Goal: Task Accomplishment & Management: Manage account settings

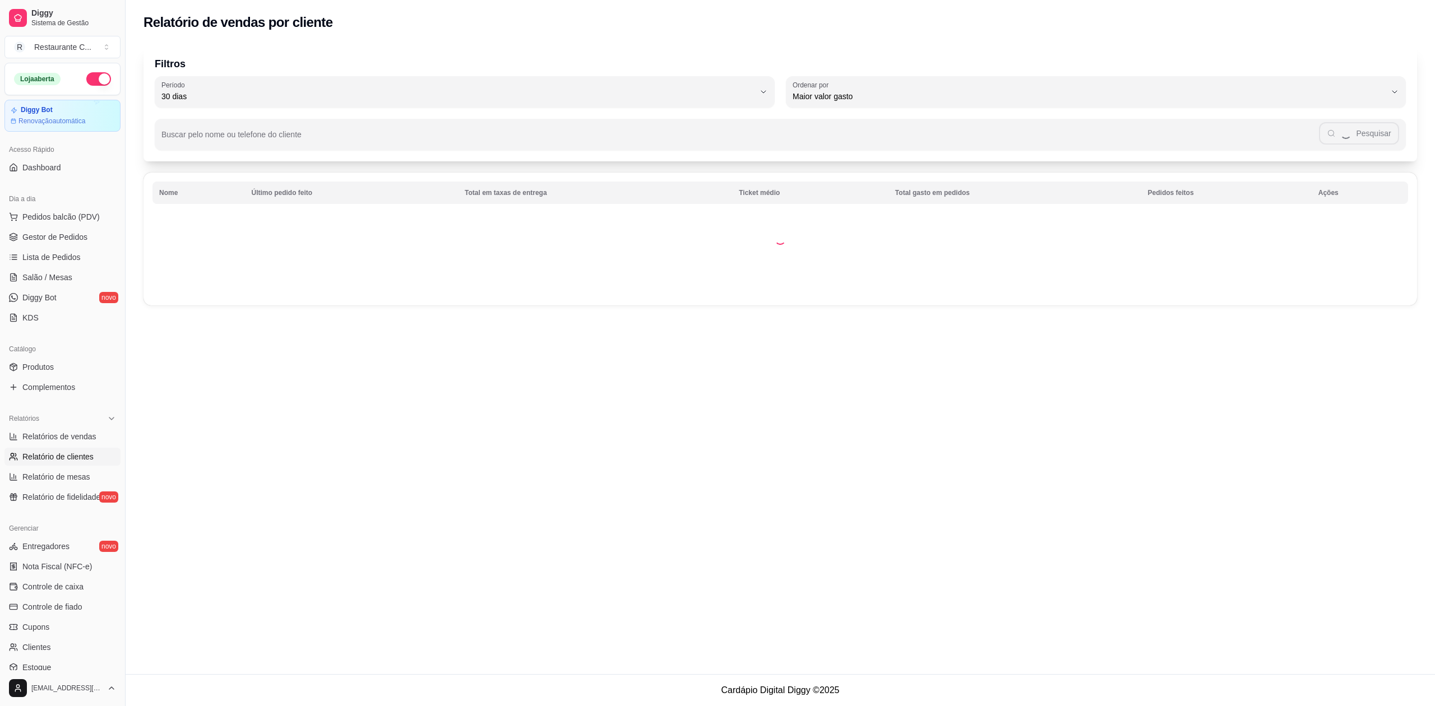
select select "30"
select select "HIGHEST_TOTAL_SPENT_WITH_ORDERS"
click at [66, 434] on span "Relatórios de vendas" at bounding box center [59, 436] width 74 height 11
select select "ALL"
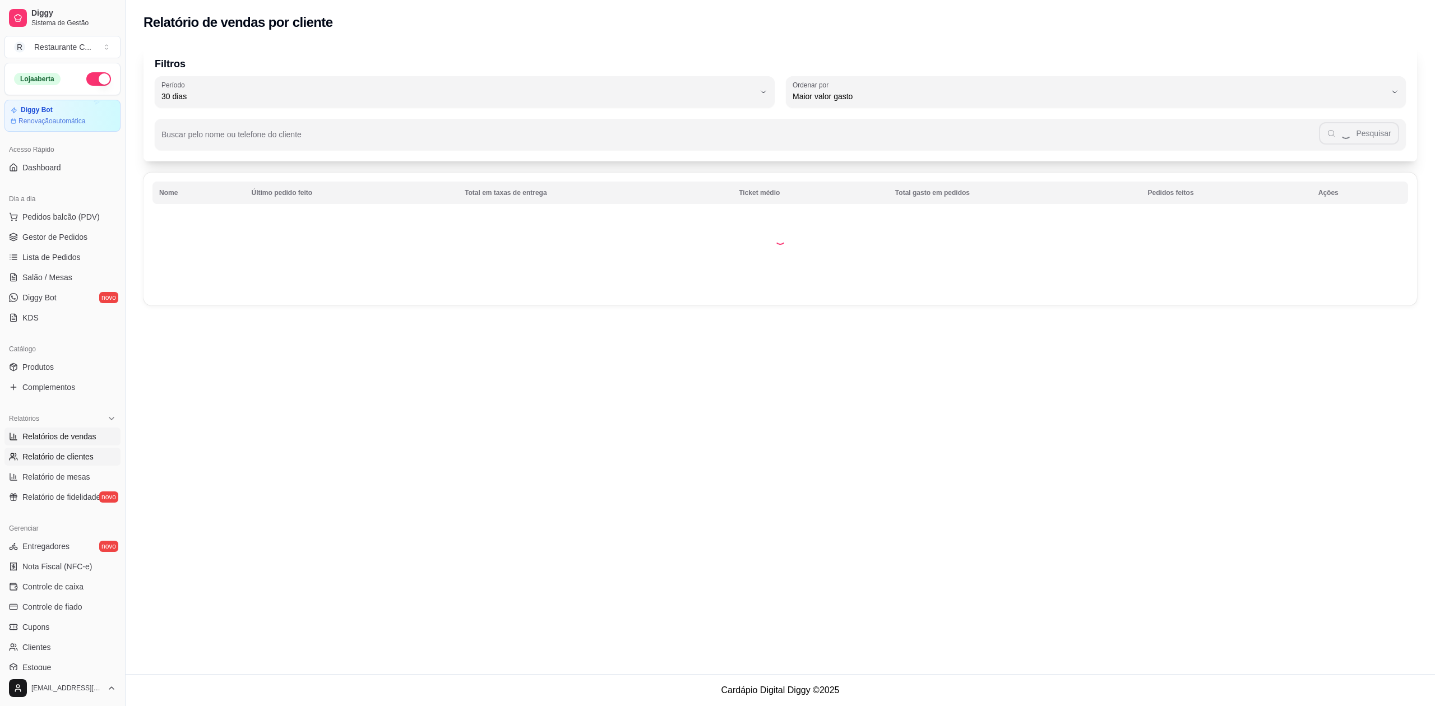
select select "0"
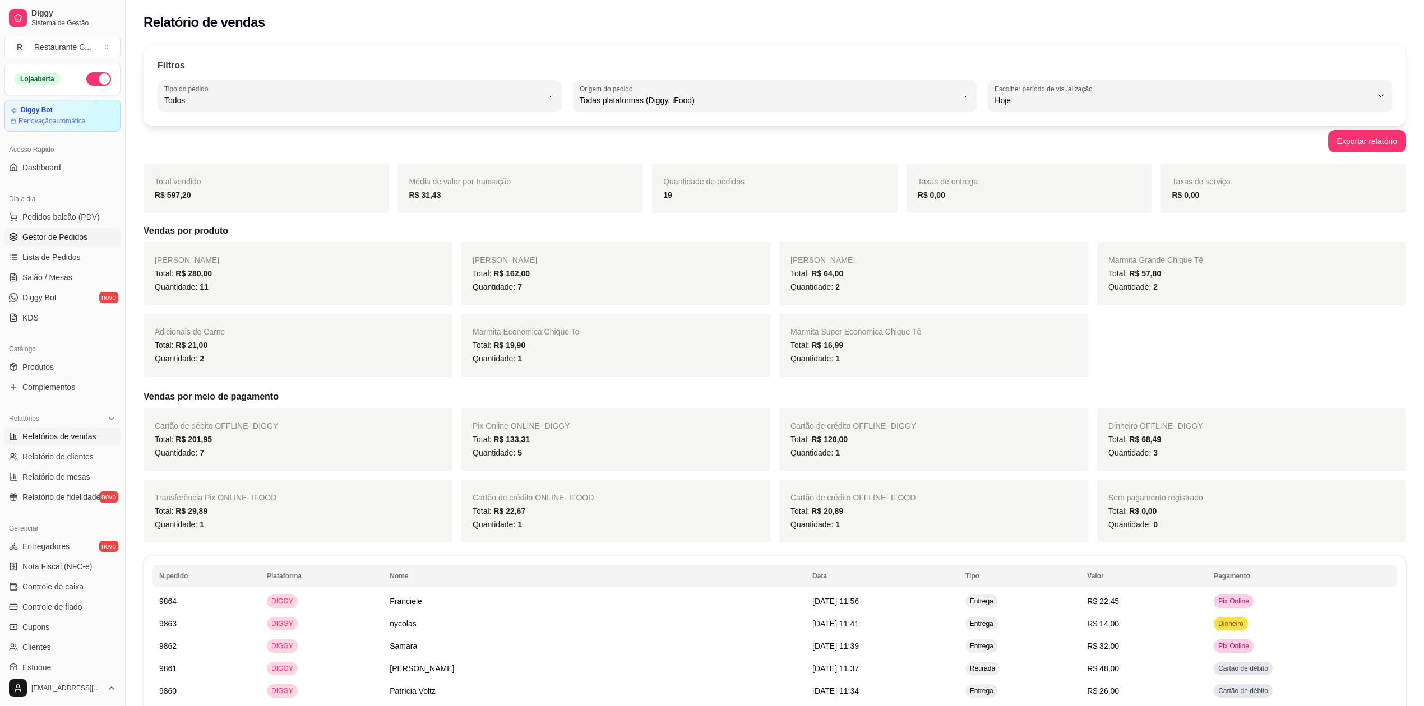
click at [62, 238] on span "Gestor de Pedidos" at bounding box center [54, 237] width 65 height 11
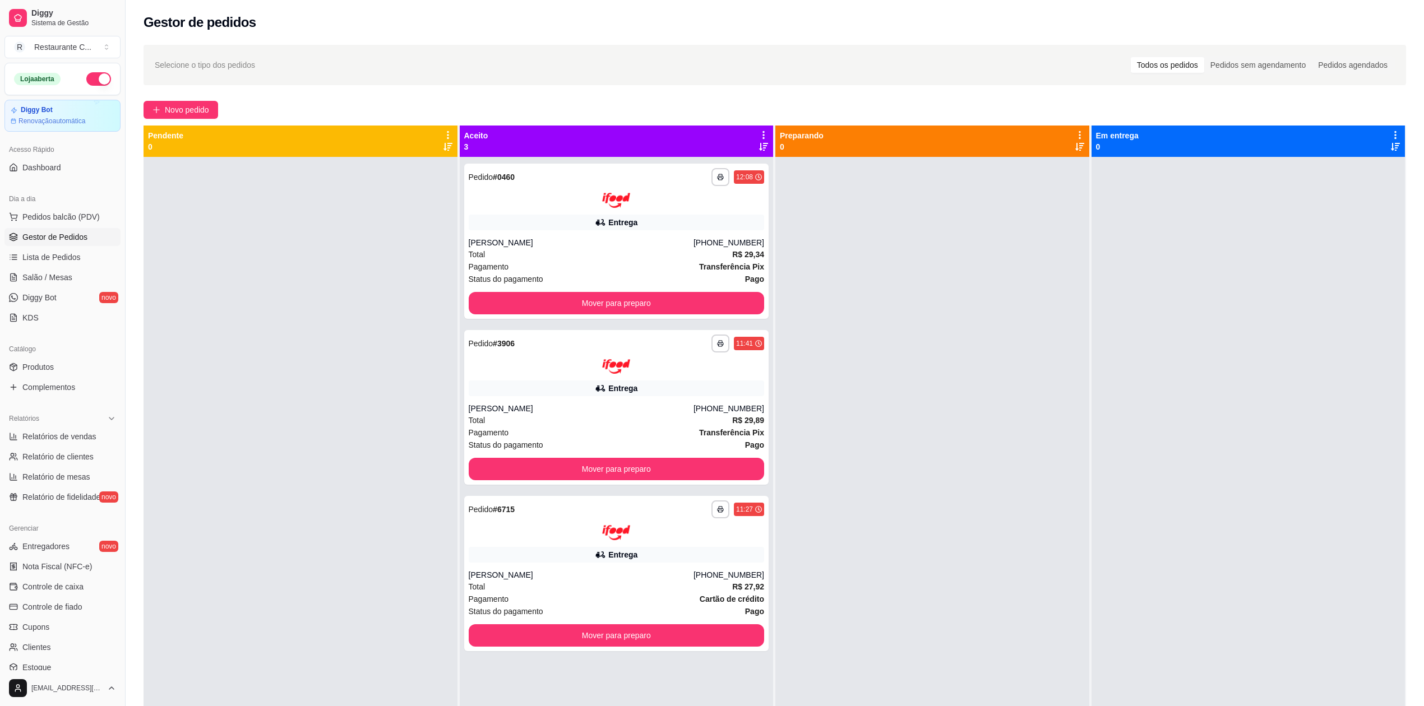
click at [59, 233] on span "Gestor de Pedidos" at bounding box center [54, 237] width 65 height 11
click at [66, 391] on span "Complementos" at bounding box center [48, 387] width 53 height 11
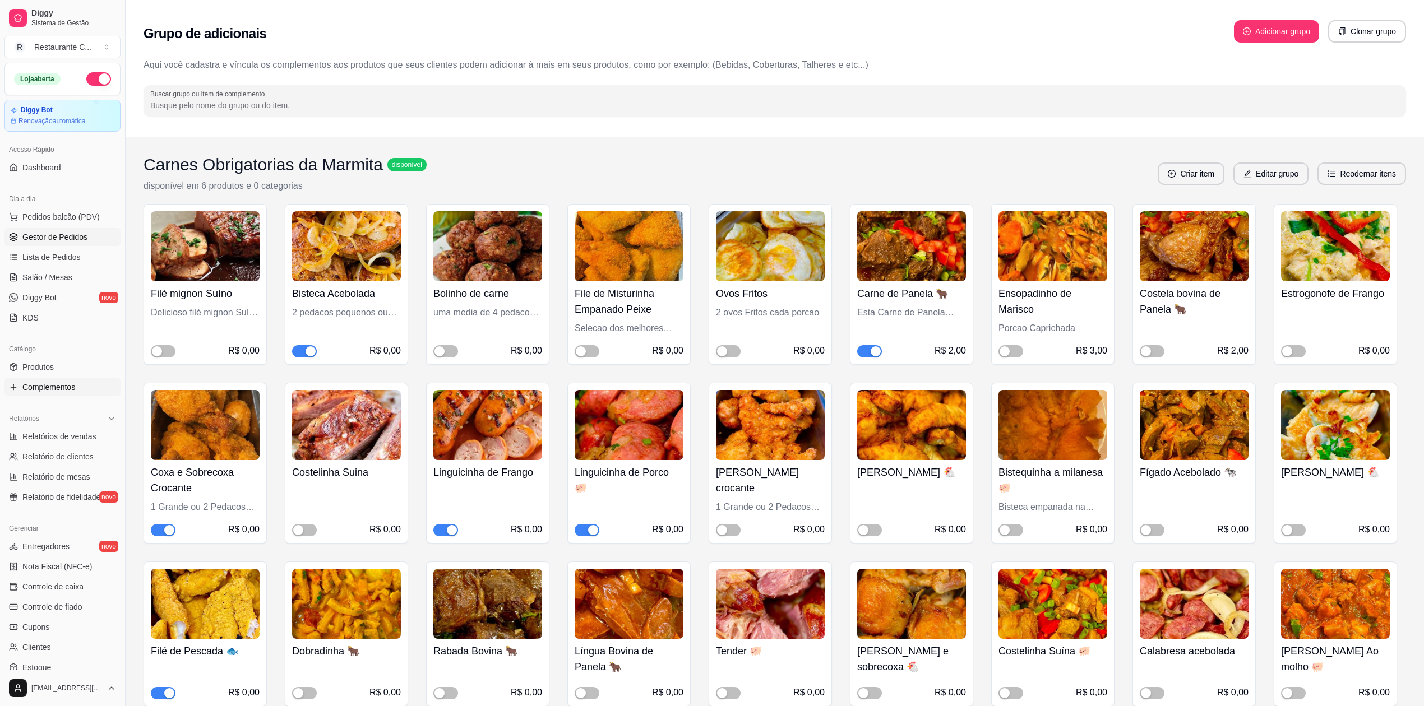
click at [75, 236] on span "Gestor de Pedidos" at bounding box center [54, 237] width 65 height 11
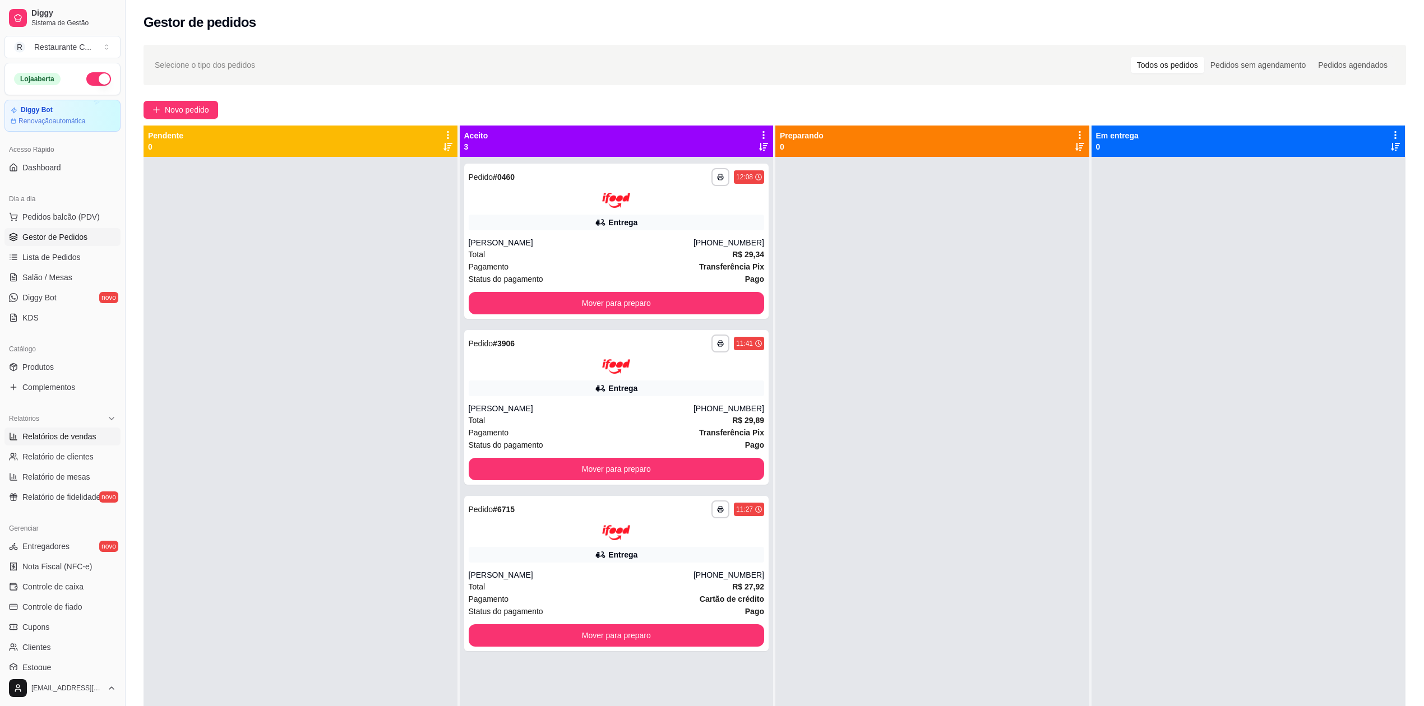
click at [79, 437] on span "Relatórios de vendas" at bounding box center [59, 436] width 74 height 11
select select "ALL"
select select "0"
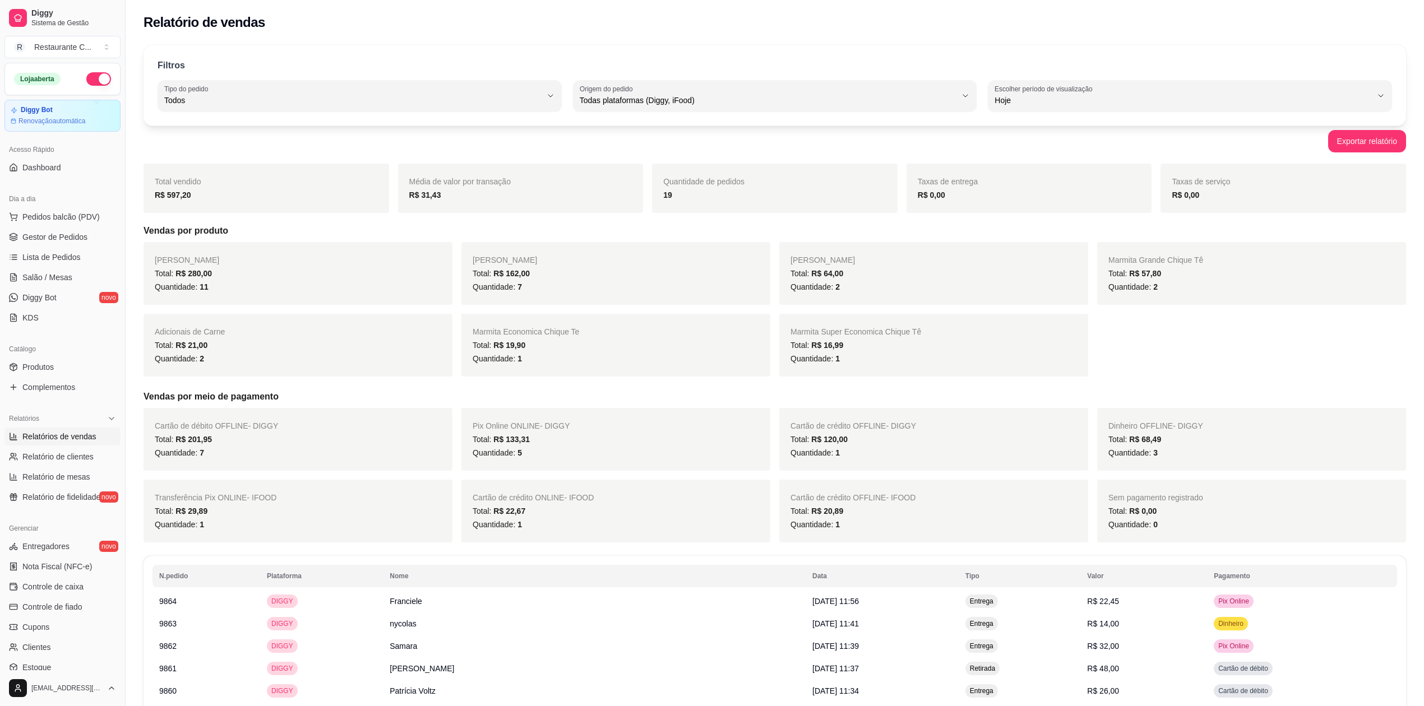
drag, startPoint x: 339, startPoint y: 259, endPoint x: 384, endPoint y: 262, distance: 45.5
click at [339, 259] on div "Marmita Grande Total: R$ 280,00 Quantidade: 11" at bounding box center [298, 273] width 309 height 63
click at [63, 236] on span "Gestor de Pedidos" at bounding box center [54, 237] width 65 height 11
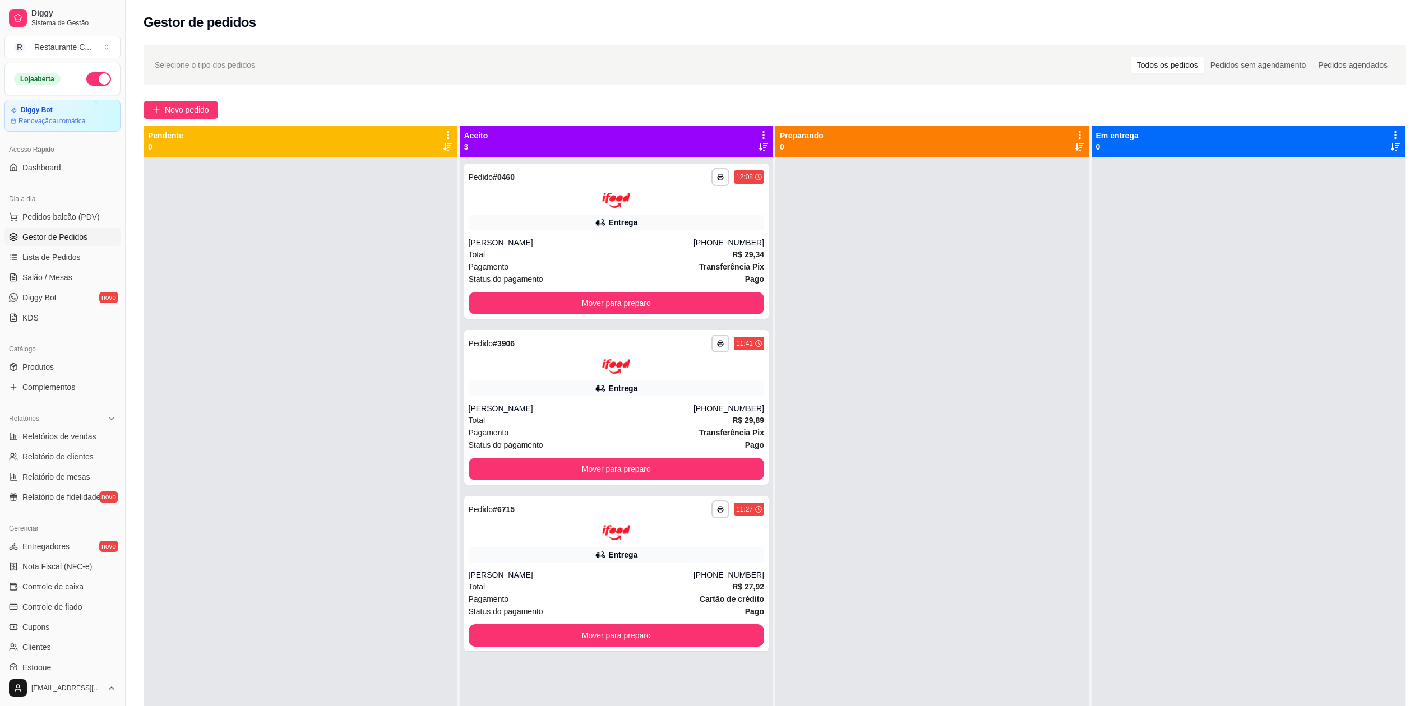
click at [355, 254] on div at bounding box center [301, 510] width 314 height 706
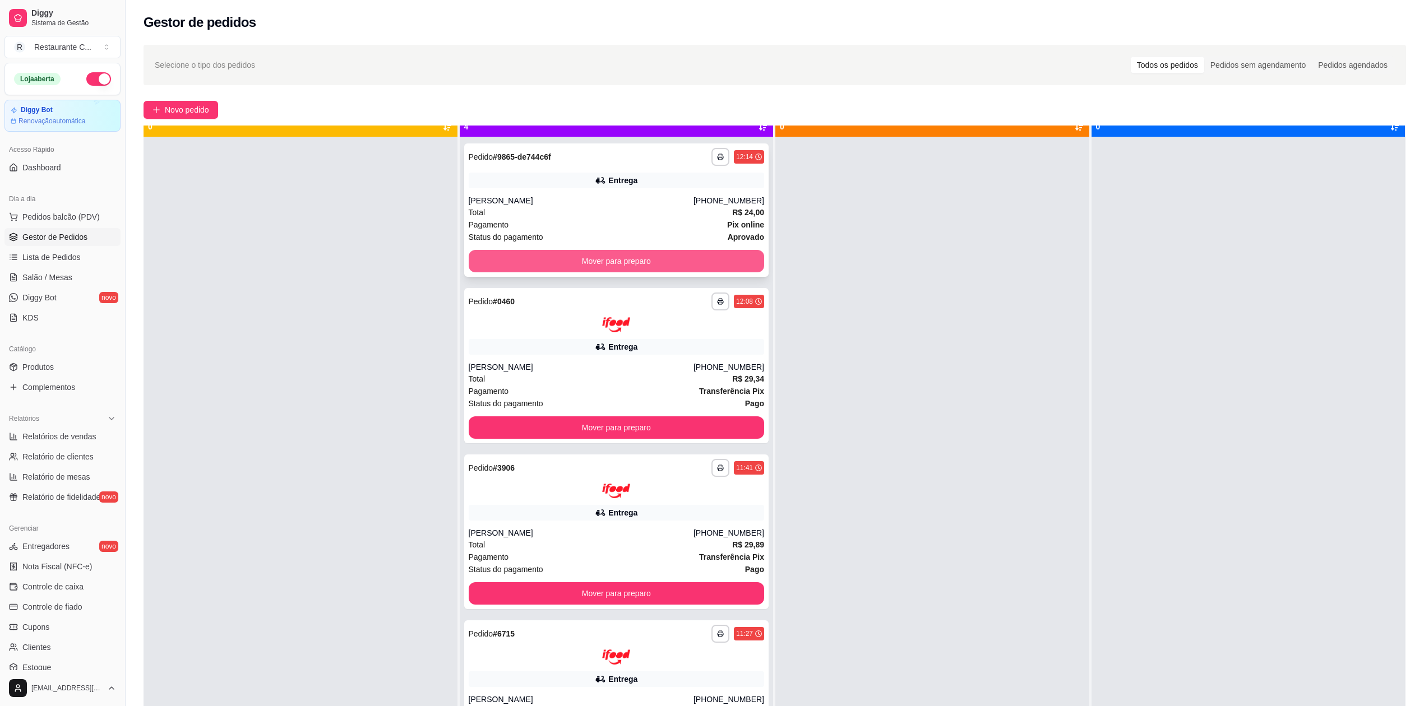
scroll to position [31, 0]
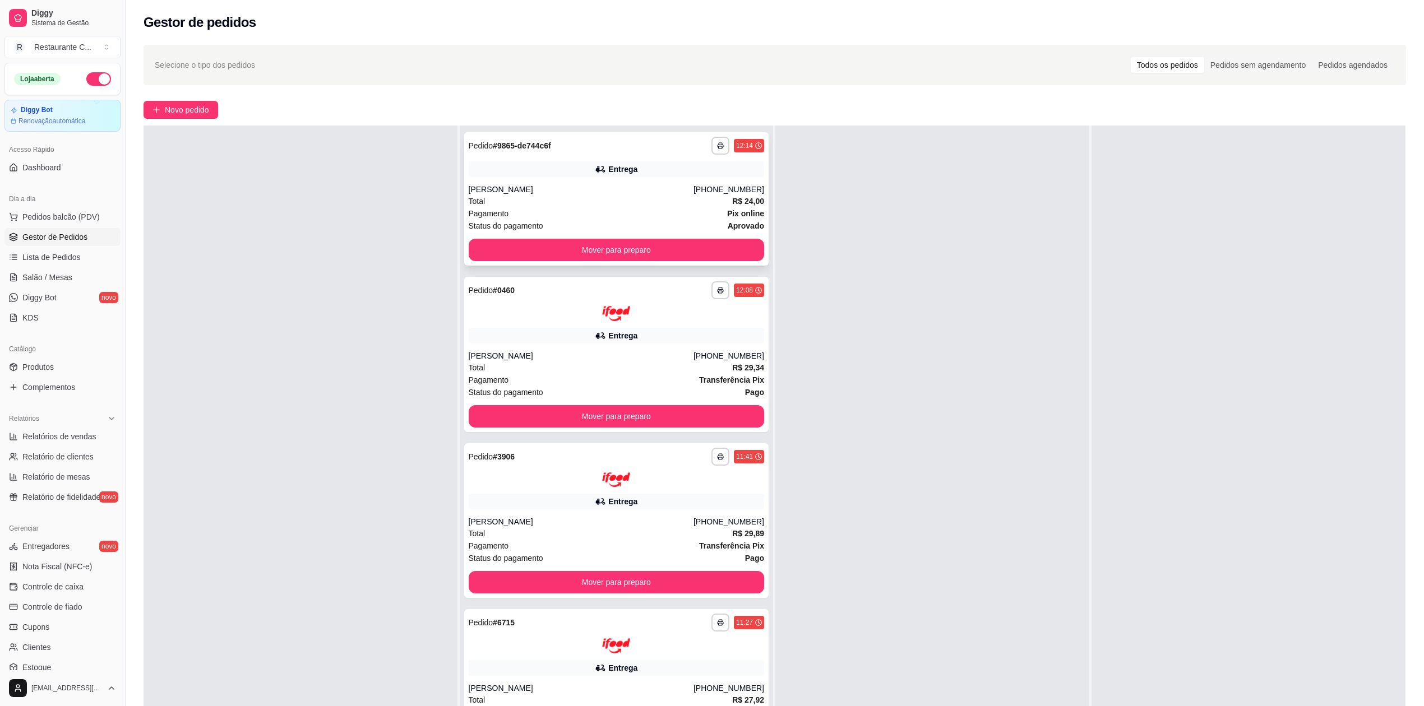
click at [599, 221] on div "Status do pagamento aprovado" at bounding box center [617, 226] width 296 height 12
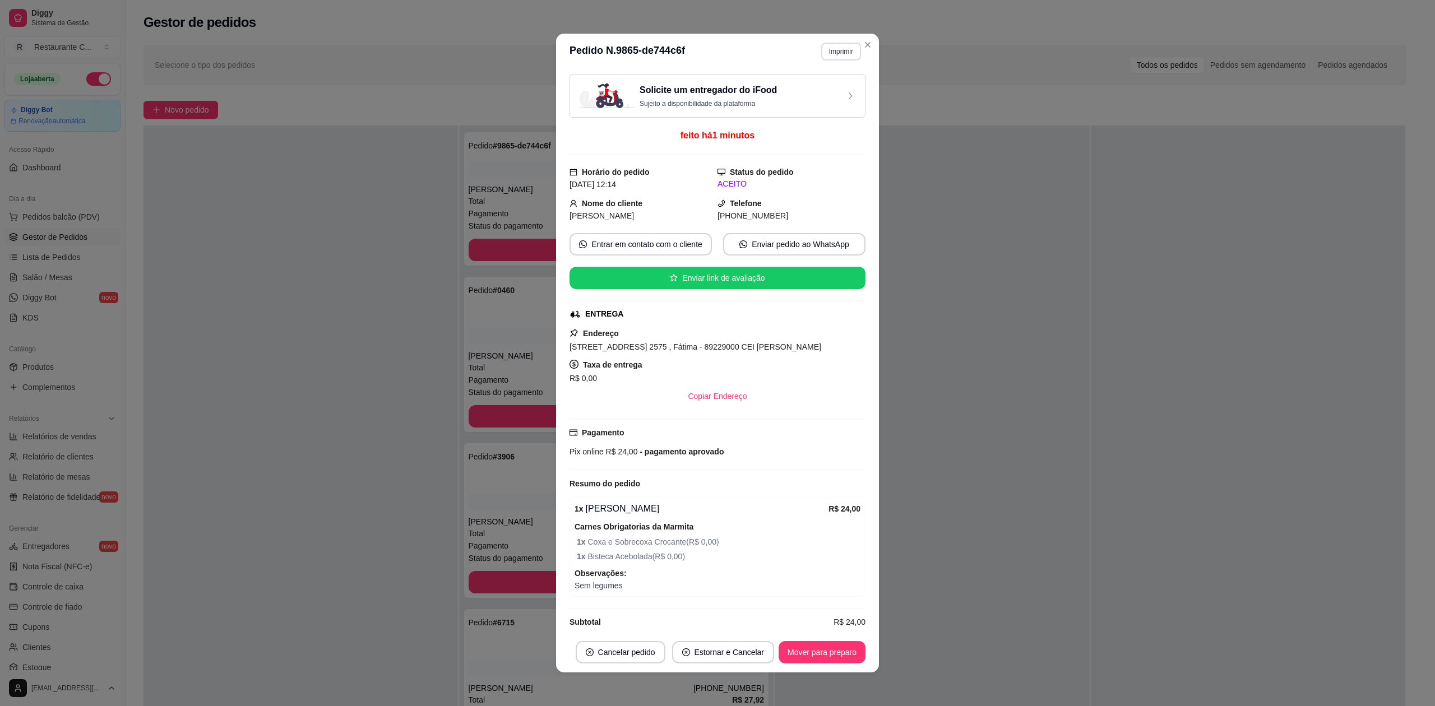
click at [839, 50] on button "Imprimir" at bounding box center [841, 52] width 40 height 18
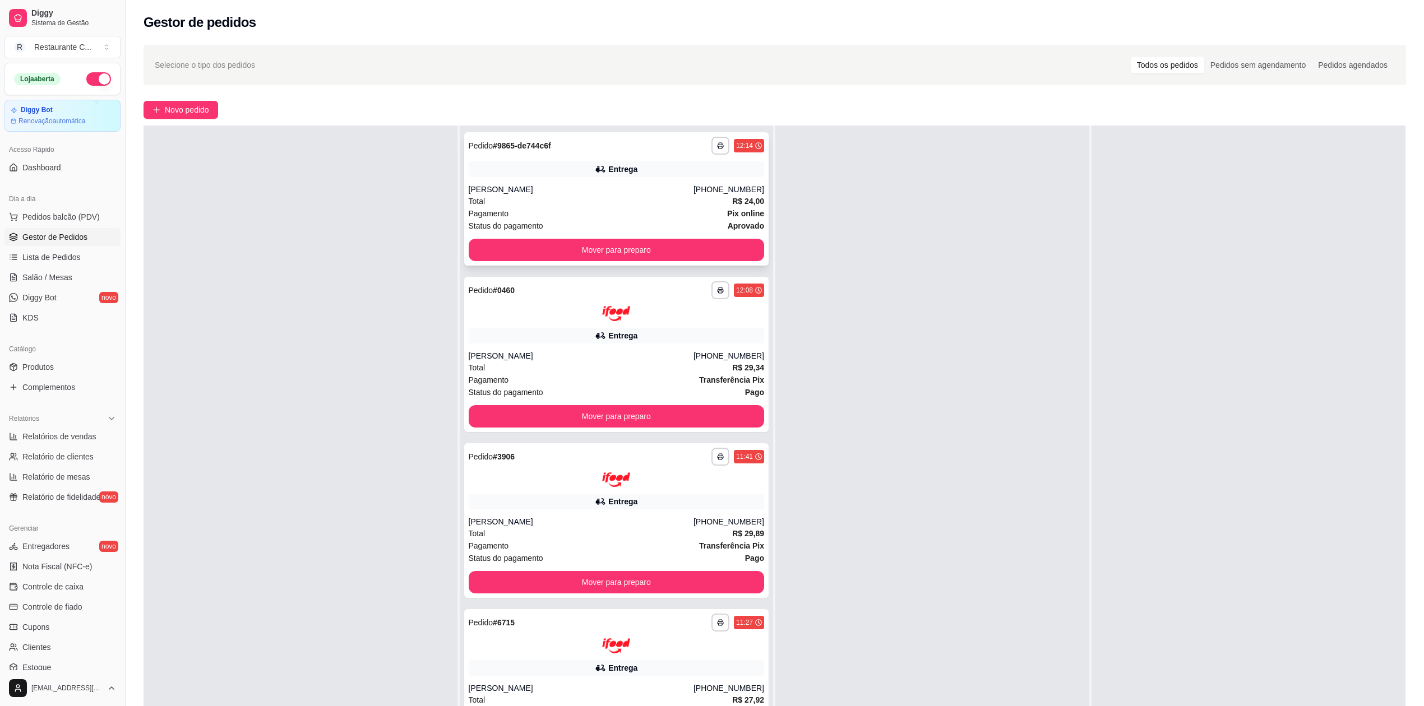
click at [620, 179] on div "**********" at bounding box center [616, 198] width 305 height 133
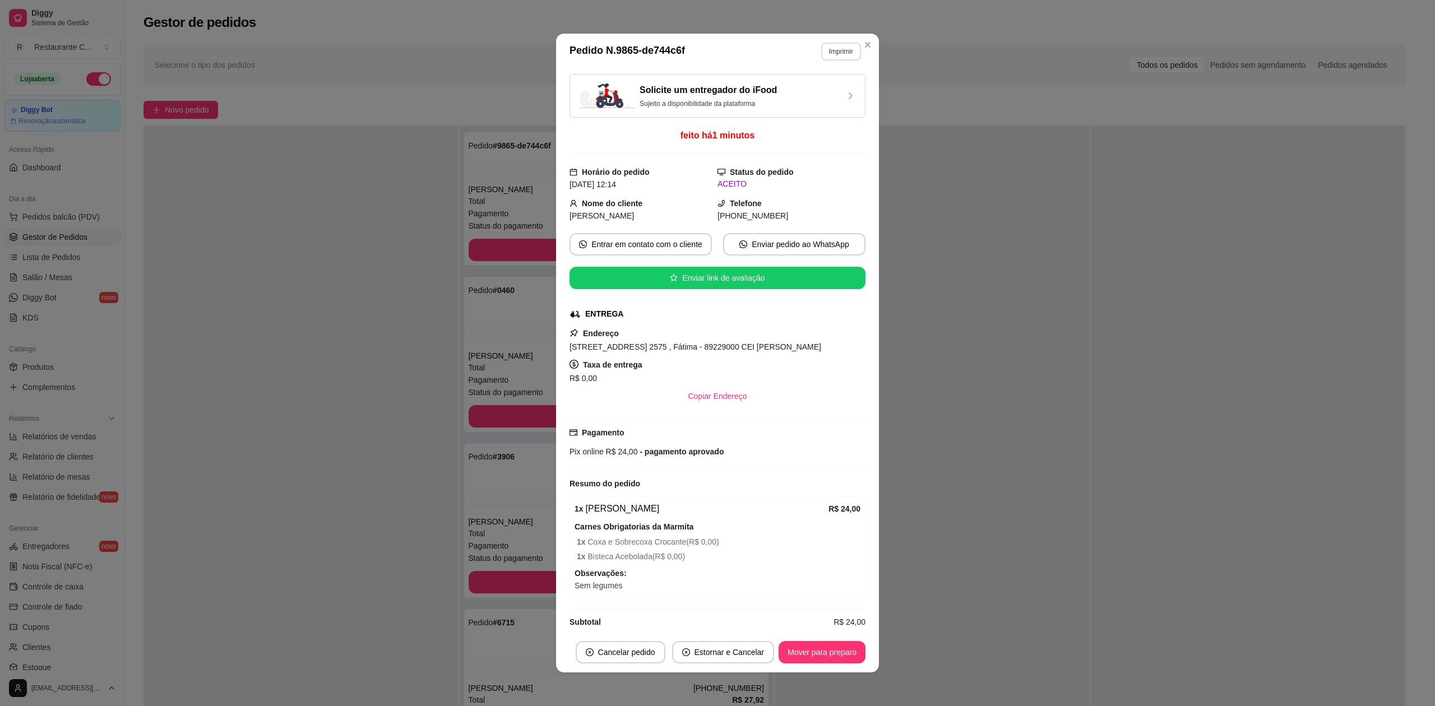
click at [840, 46] on button "Imprimir" at bounding box center [841, 52] width 40 height 18
click at [821, 89] on button "Delivery" at bounding box center [815, 90] width 78 height 17
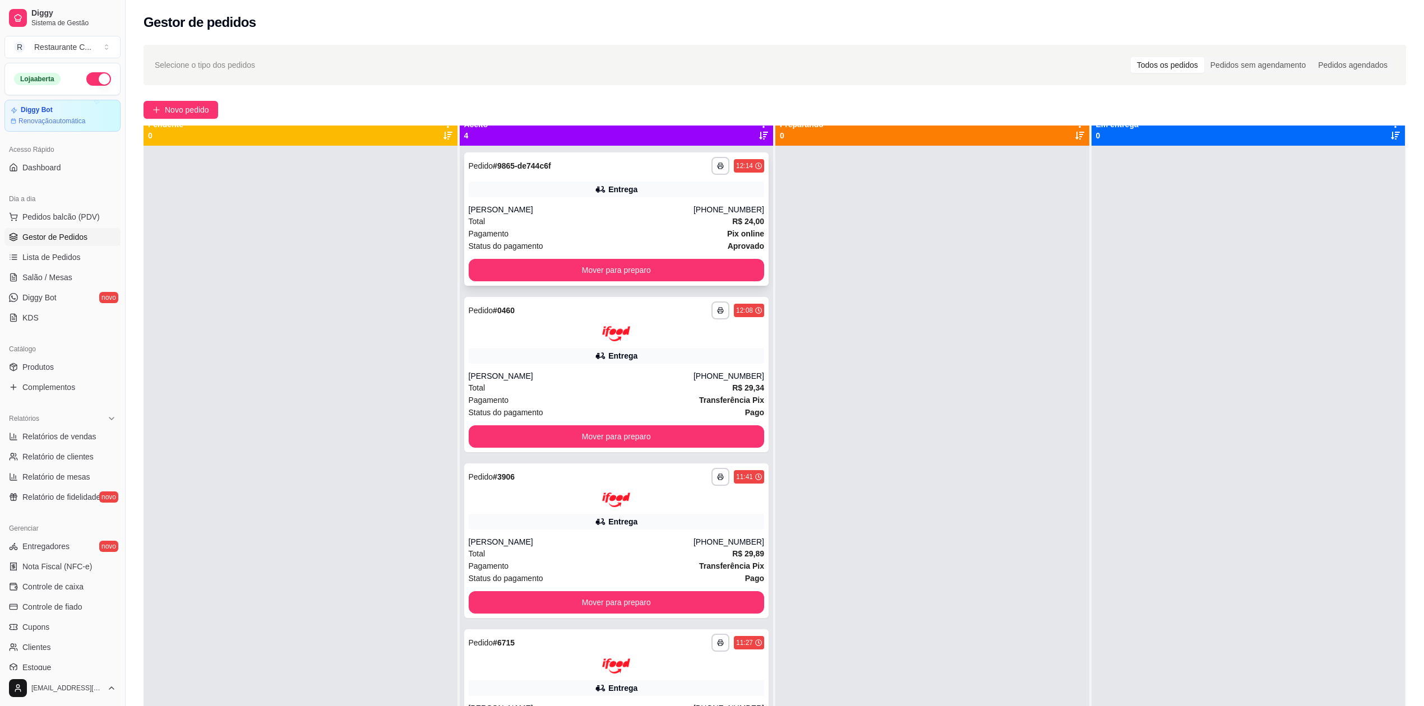
scroll to position [0, 0]
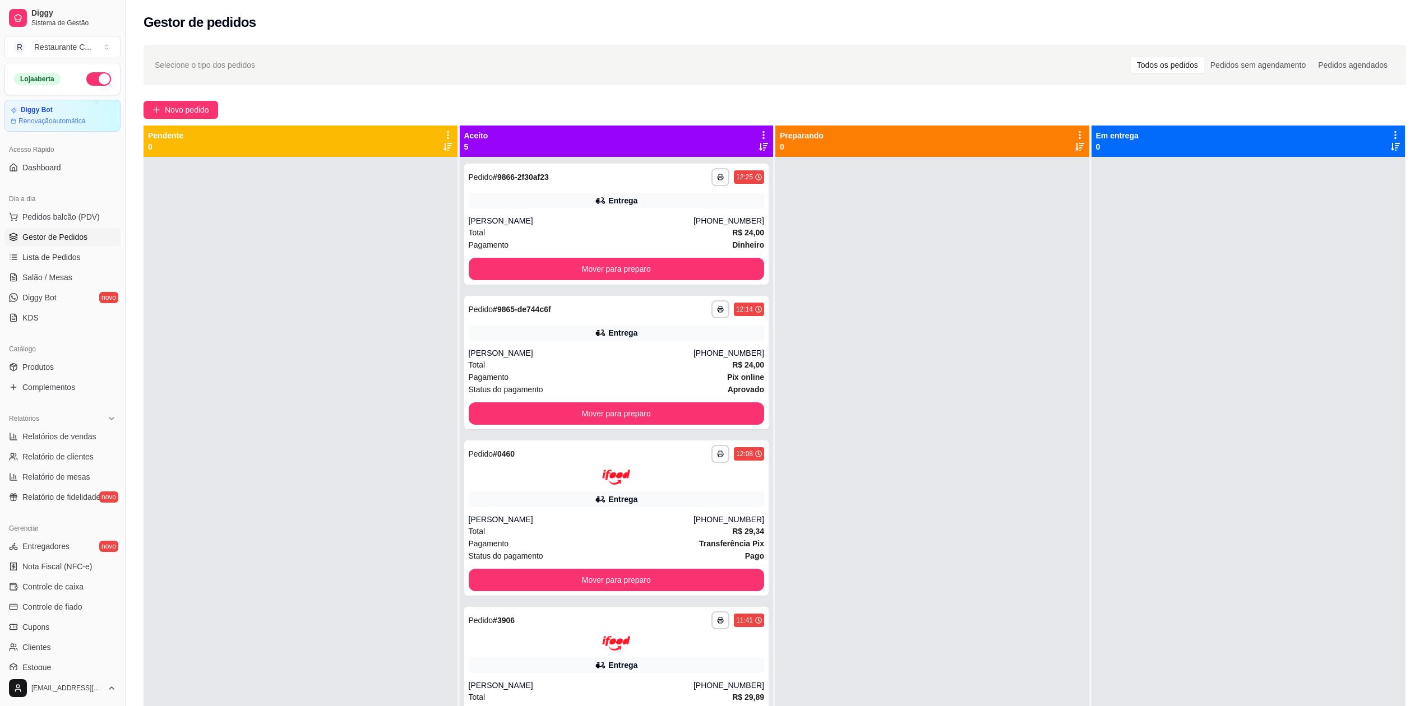
click at [68, 234] on span "Gestor de Pedidos" at bounding box center [54, 237] width 65 height 11
click at [66, 391] on span "Complementos" at bounding box center [48, 387] width 53 height 11
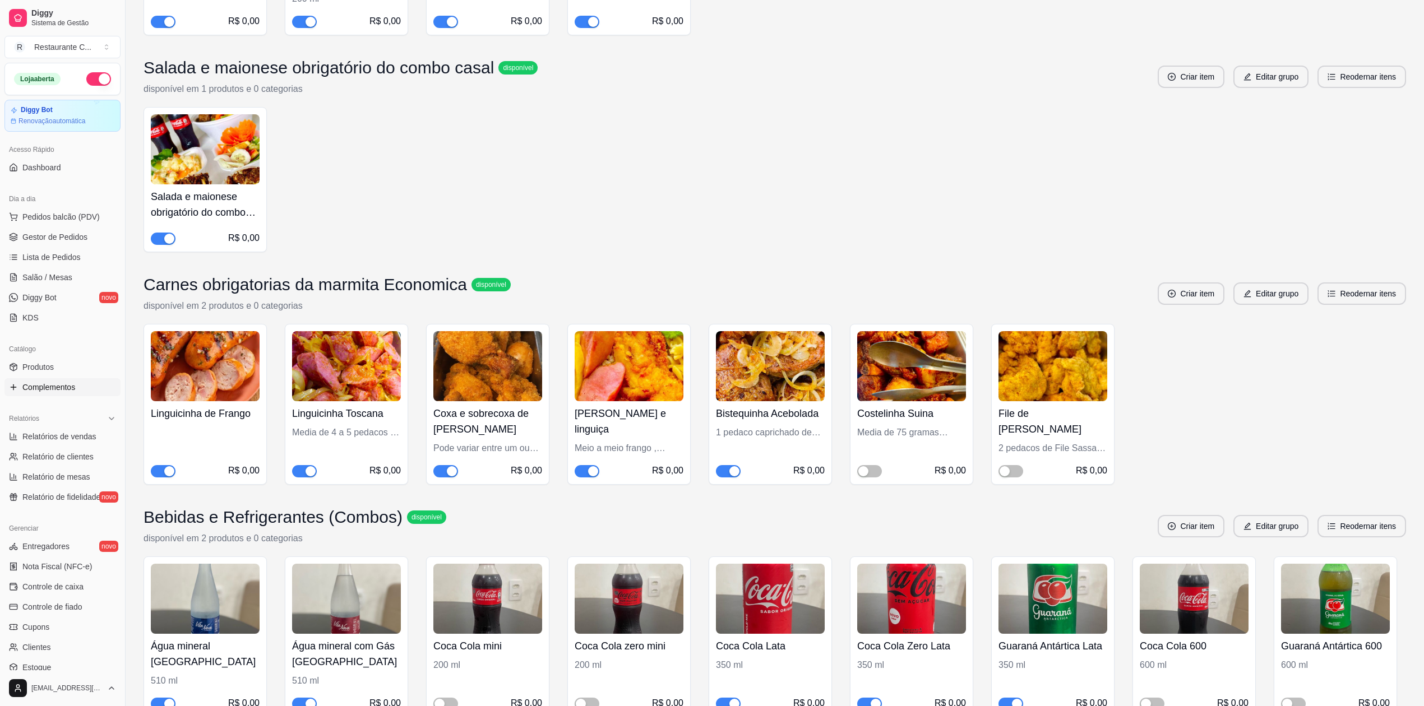
scroll to position [3588, 0]
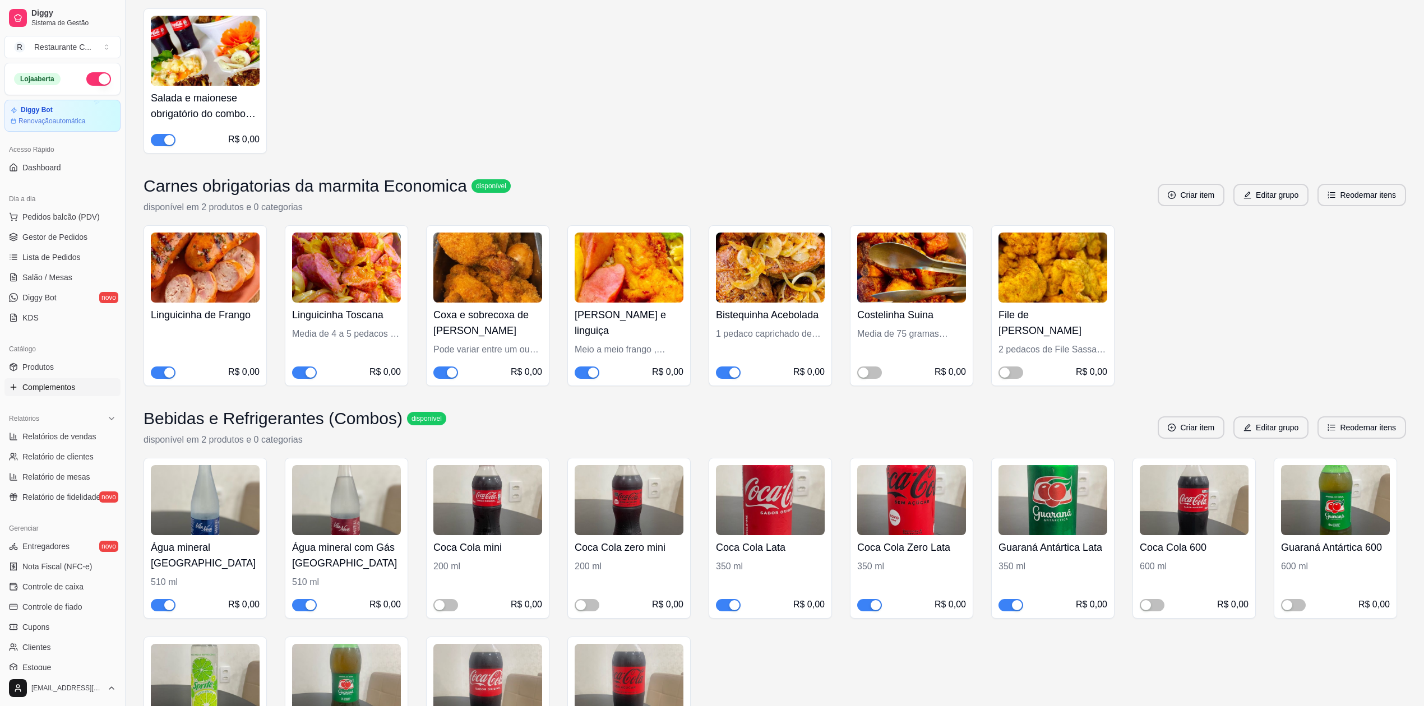
click at [445, 378] on span "button" at bounding box center [445, 373] width 25 height 12
click at [588, 378] on div "button" at bounding box center [593, 373] width 10 height 10
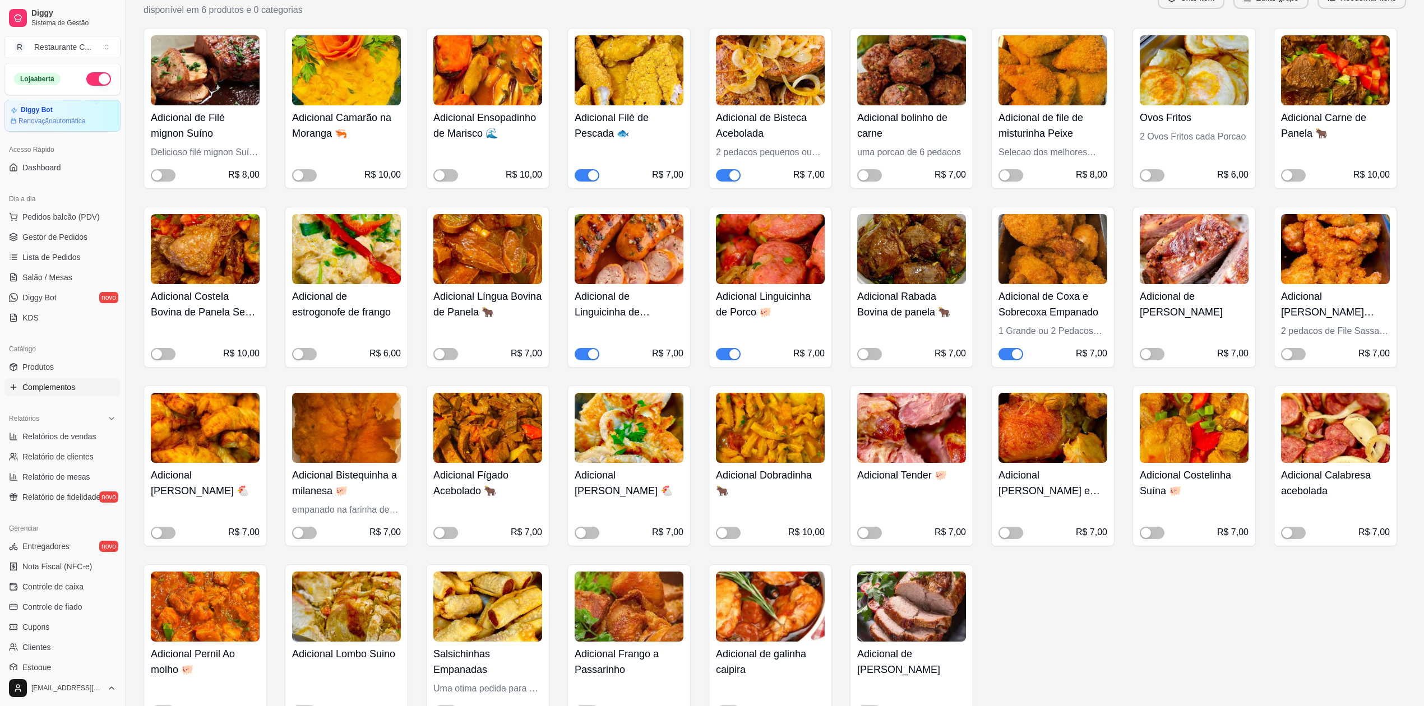
scroll to position [915, 0]
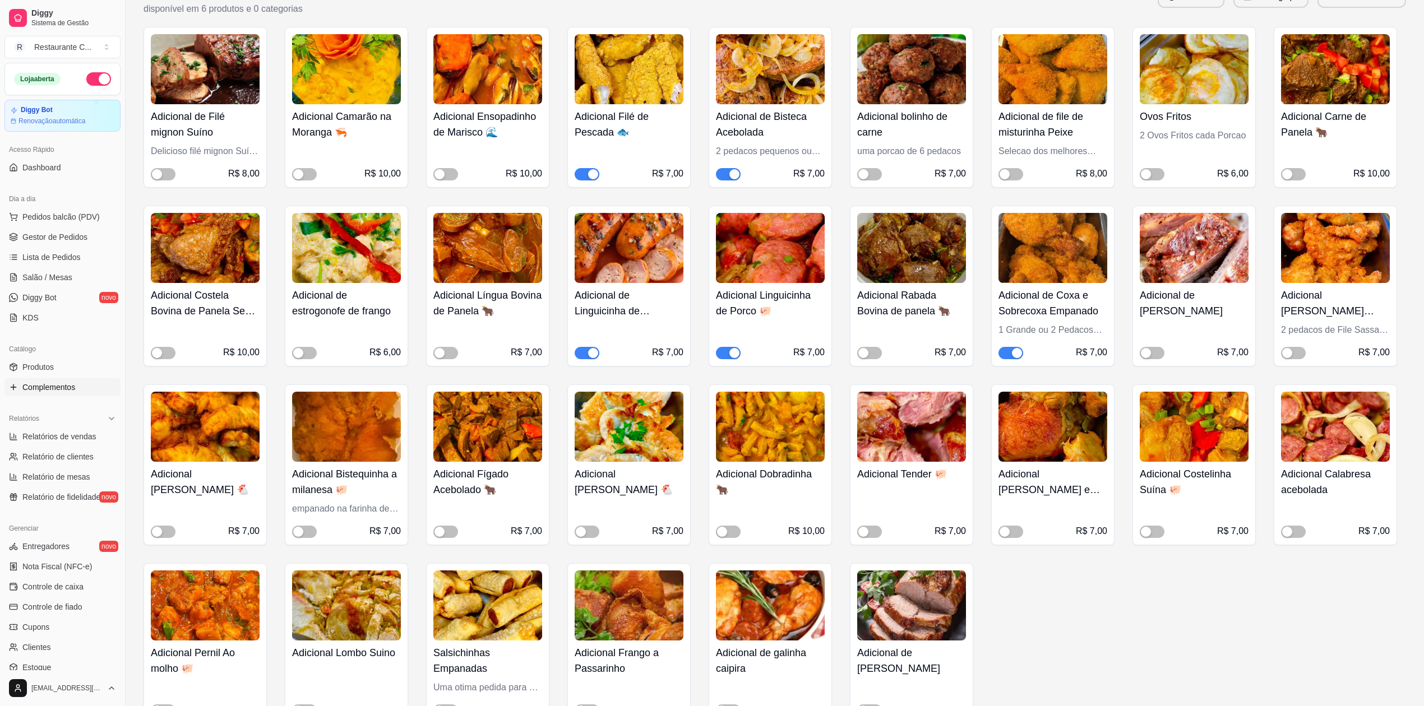
click at [1013, 353] on div "button" at bounding box center [1017, 353] width 10 height 10
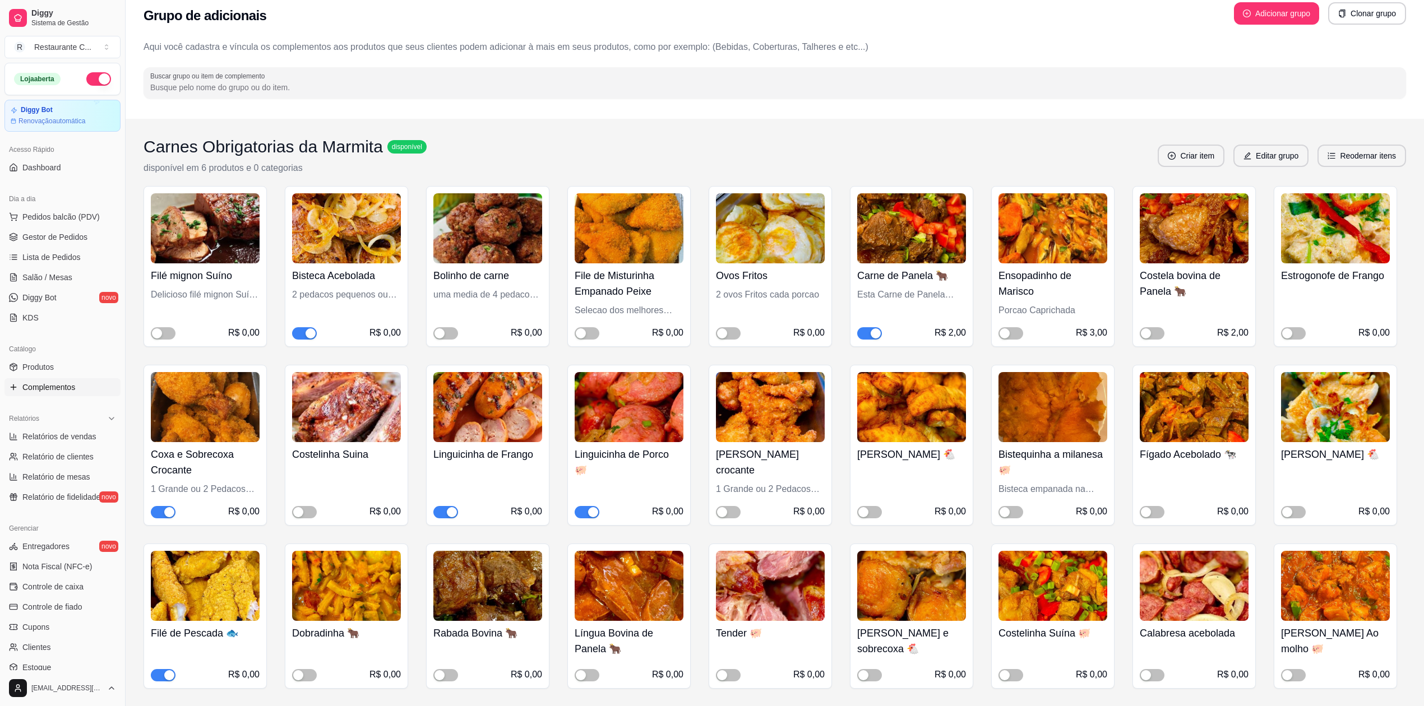
scroll to position [242, 0]
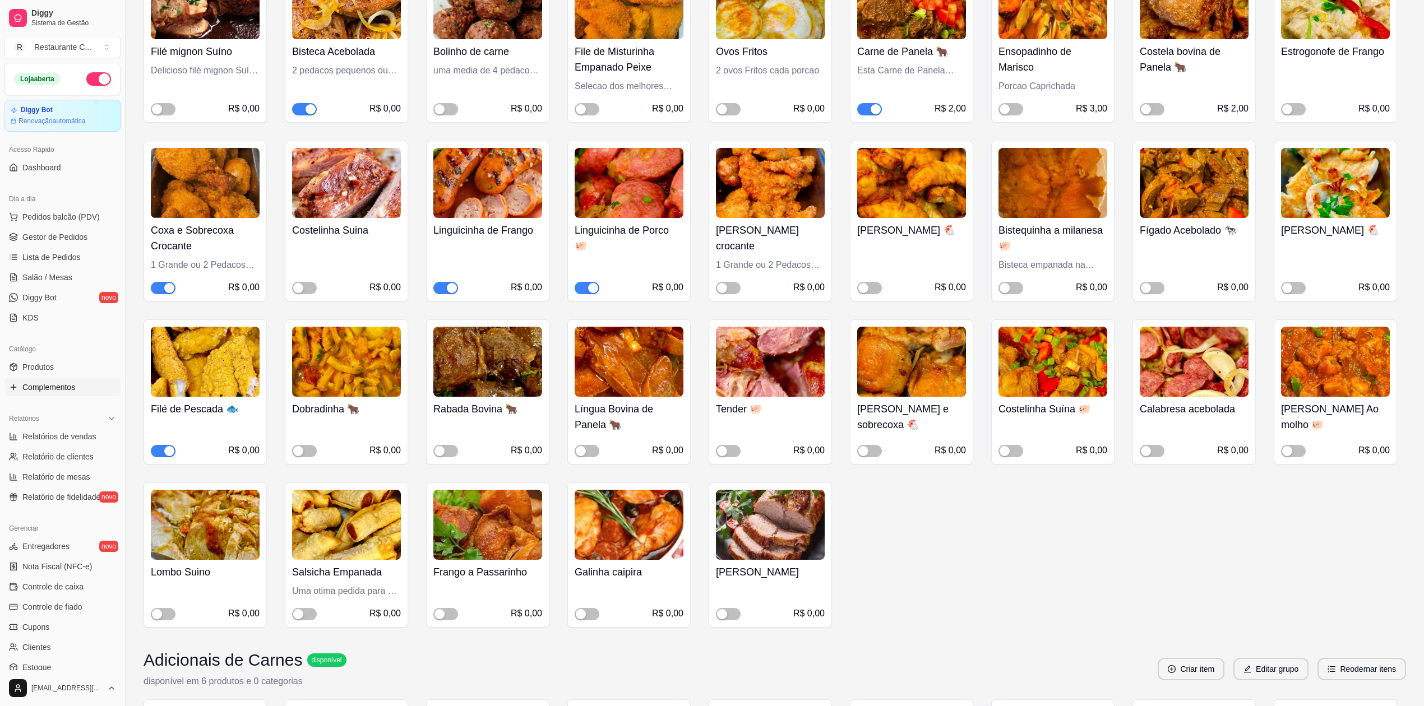
click at [160, 290] on span "button" at bounding box center [163, 288] width 25 height 12
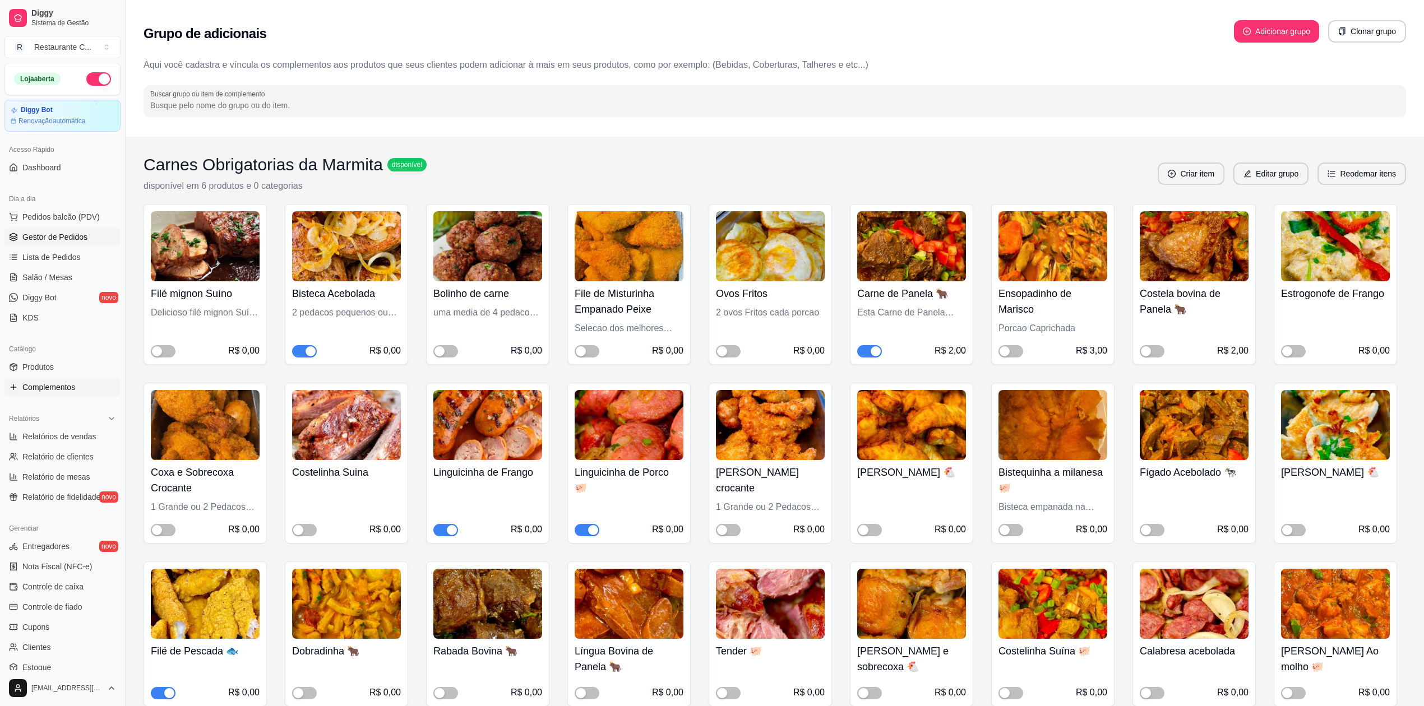
click at [63, 232] on span "Gestor de Pedidos" at bounding box center [54, 237] width 65 height 11
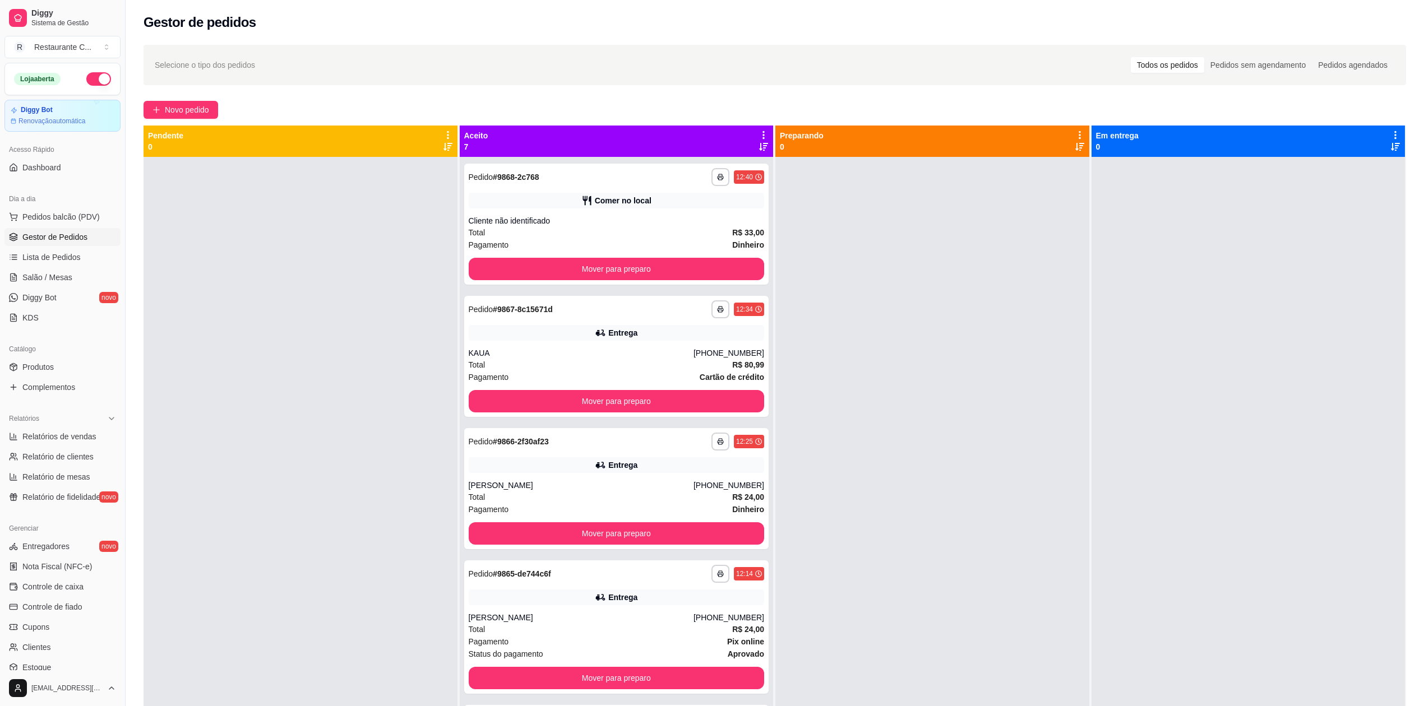
click at [1014, 568] on div at bounding box center [932, 510] width 314 height 706
click at [73, 251] on link "Lista de Pedidos" at bounding box center [62, 257] width 116 height 18
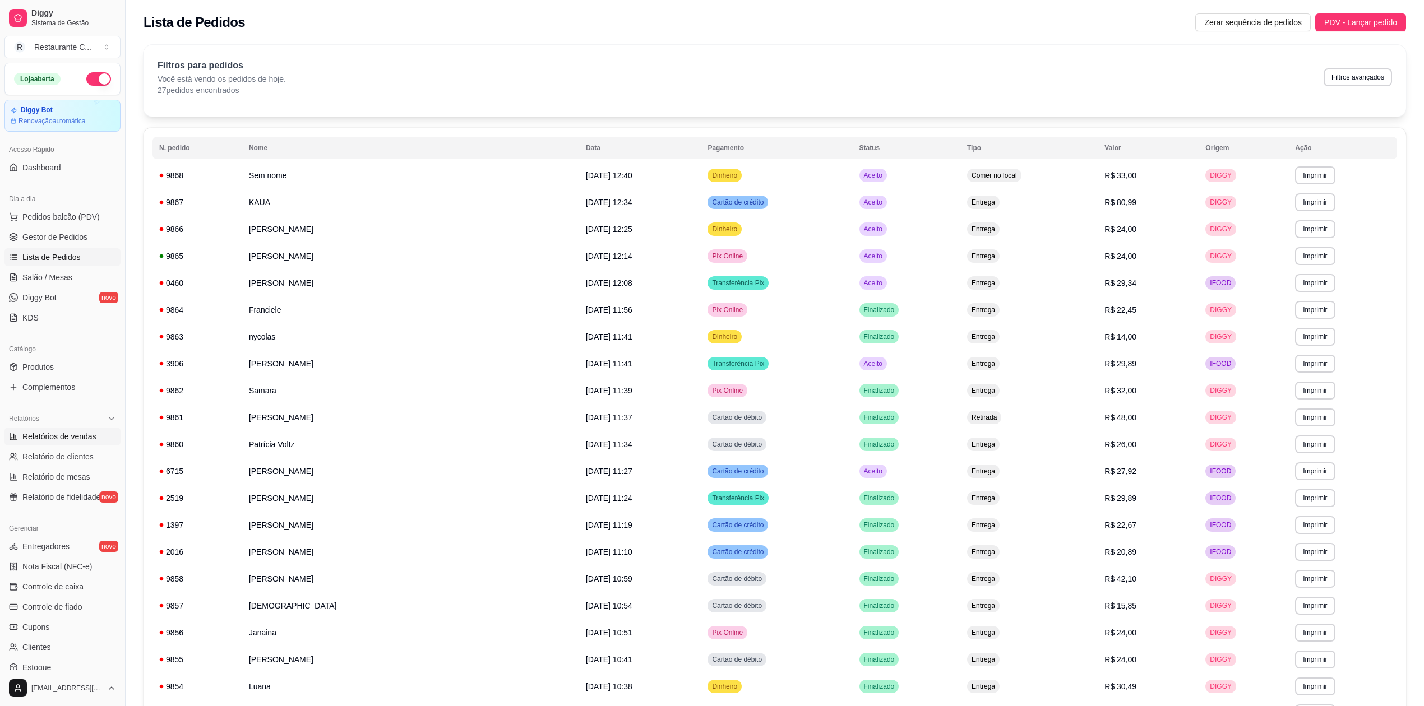
click at [65, 437] on span "Relatórios de vendas" at bounding box center [59, 436] width 74 height 11
select select "ALL"
select select "0"
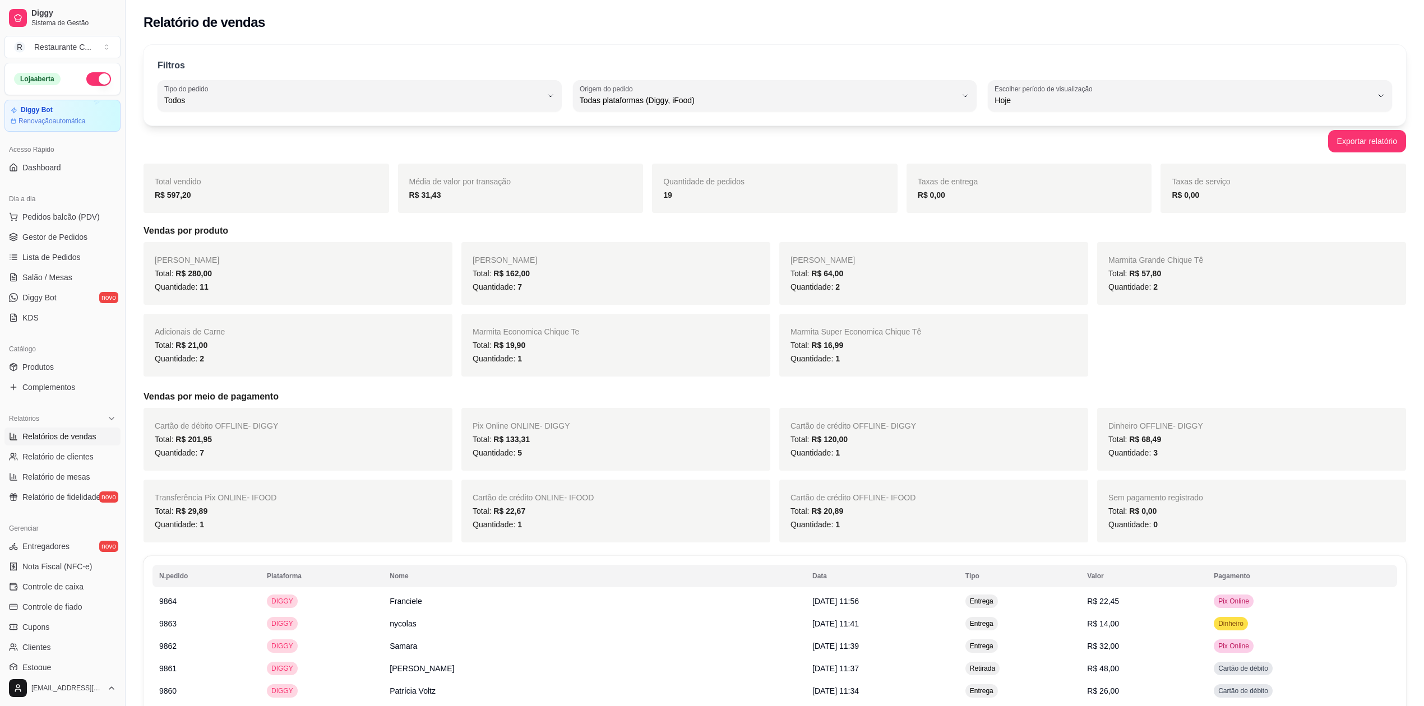
click at [64, 434] on span "Relatórios de vendas" at bounding box center [59, 436] width 74 height 11
click at [73, 455] on span "Relatório de clientes" at bounding box center [57, 456] width 71 height 11
select select "30"
select select "HIGHEST_TOTAL_SPENT_WITH_ORDERS"
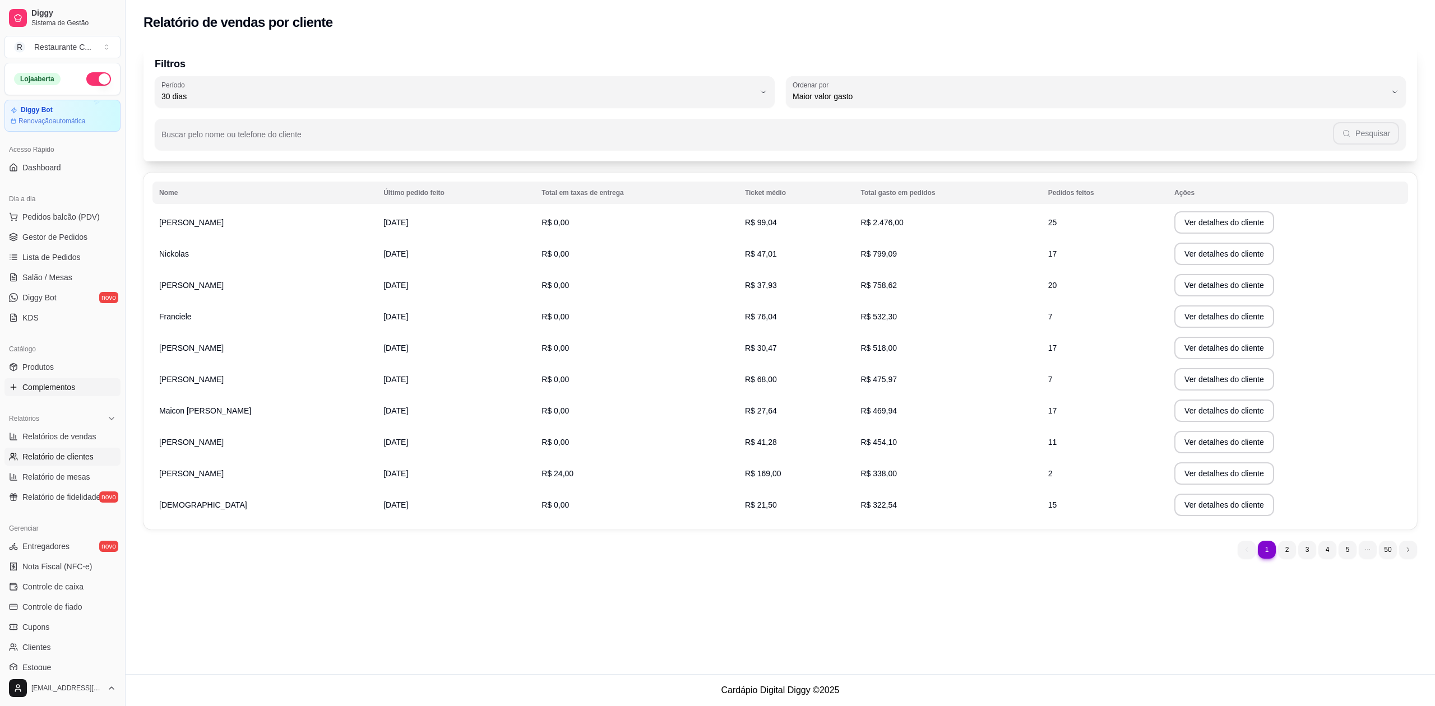
click at [59, 387] on span "Complementos" at bounding box center [48, 387] width 53 height 11
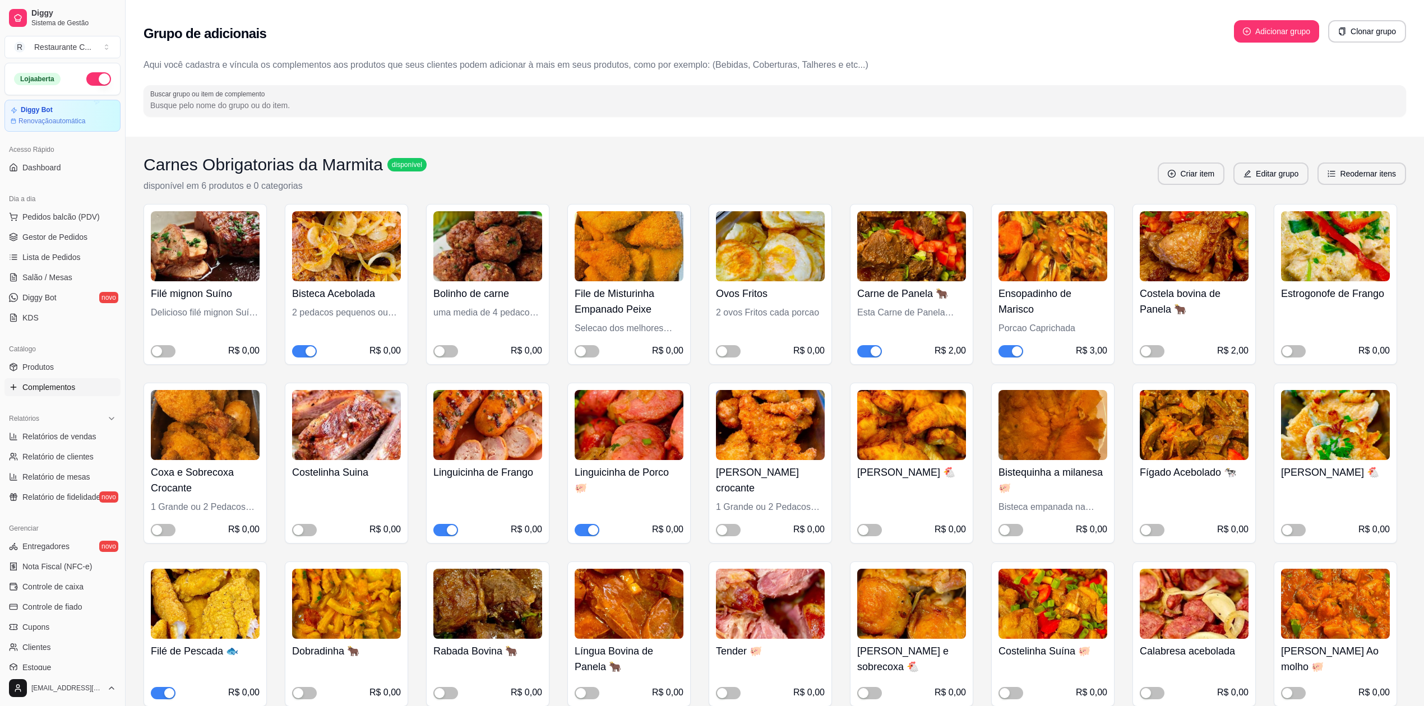
click at [303, 353] on span "button" at bounding box center [304, 351] width 25 height 12
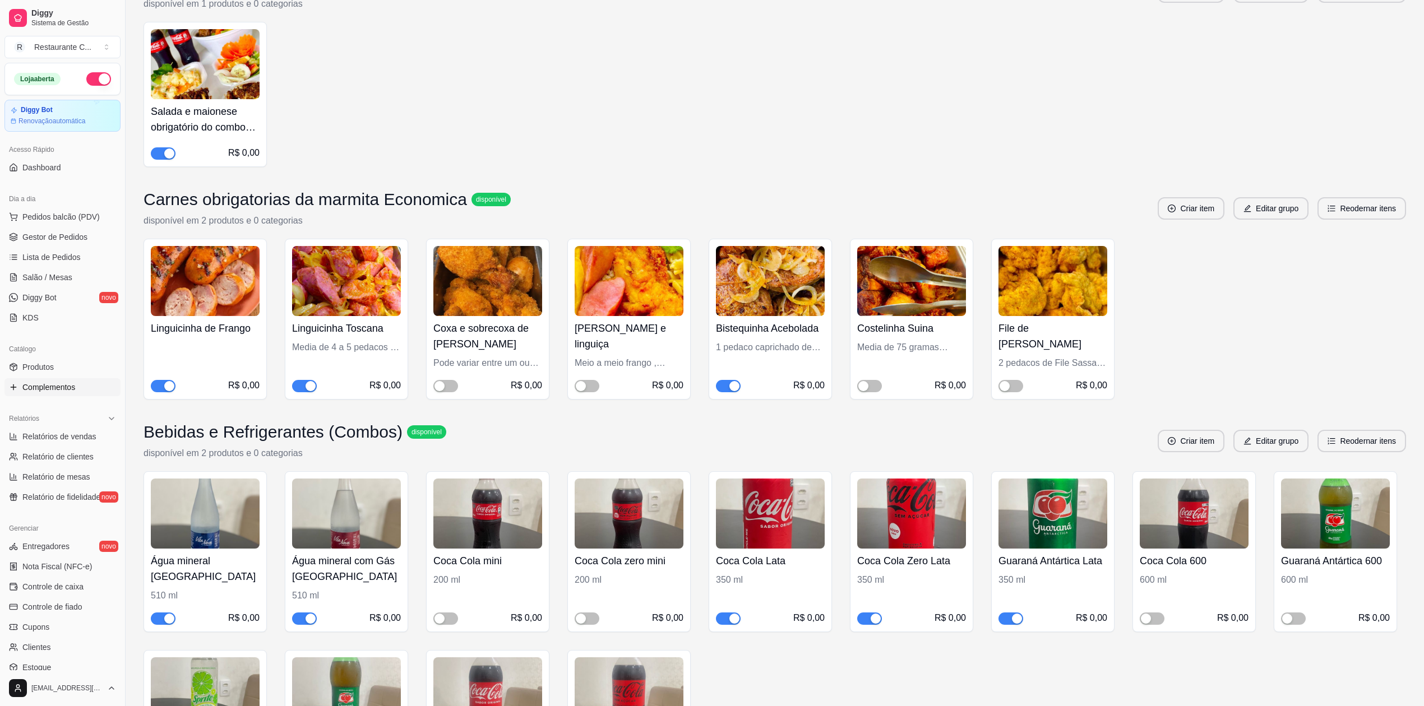
scroll to position [3663, 0]
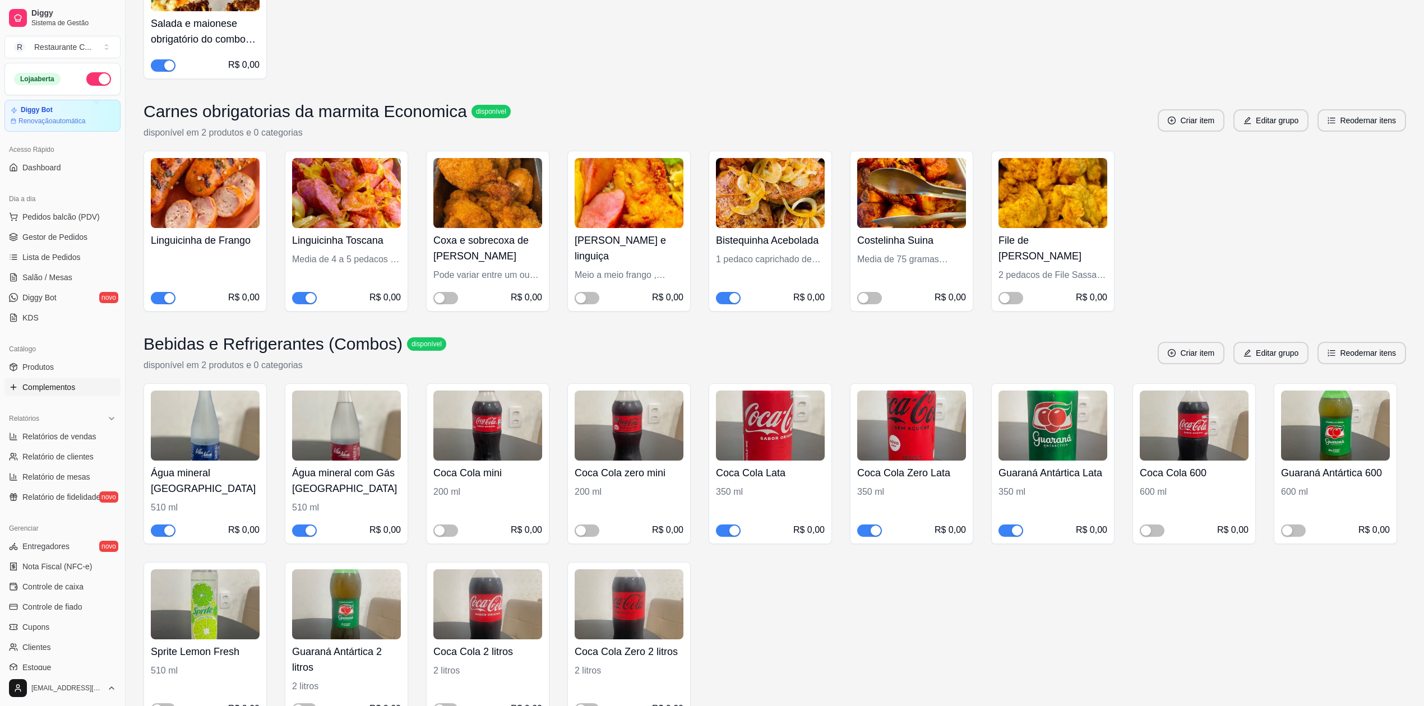
click at [729, 303] on div "button" at bounding box center [734, 298] width 10 height 10
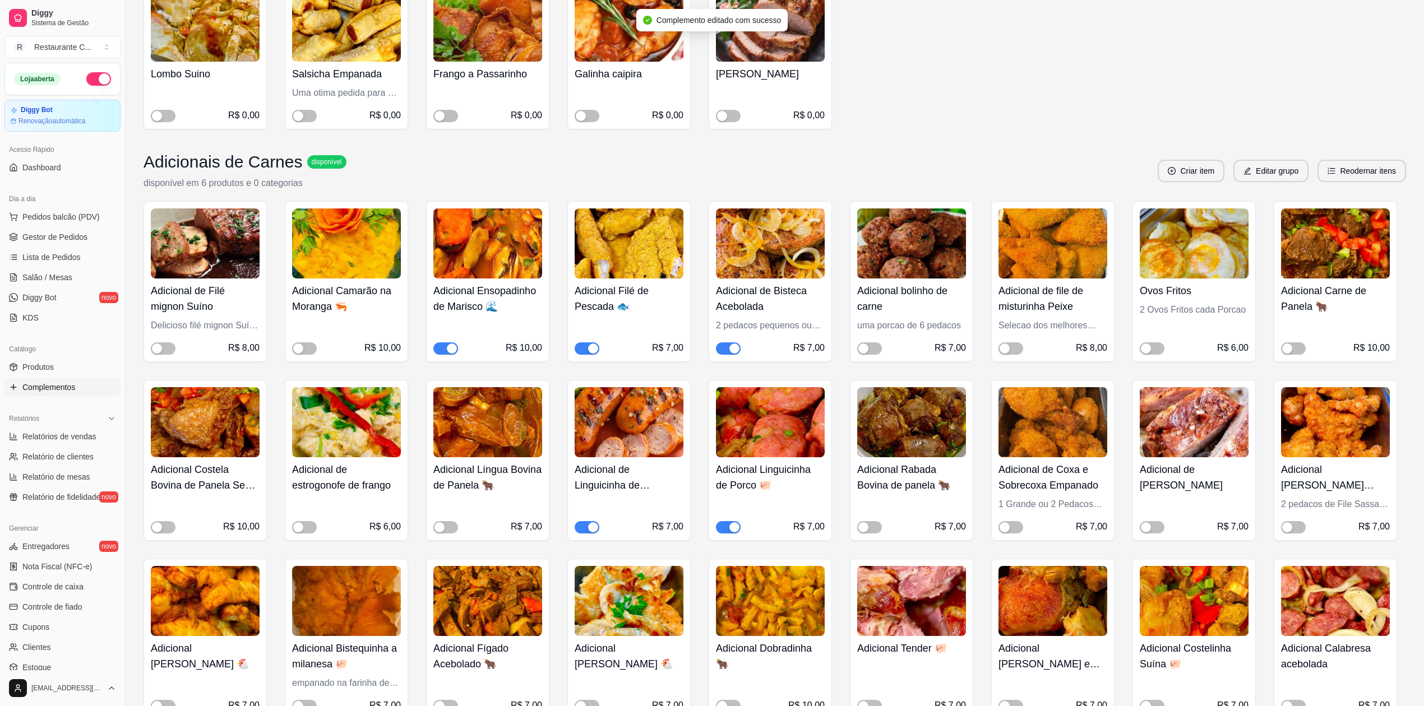
scroll to position [673, 0]
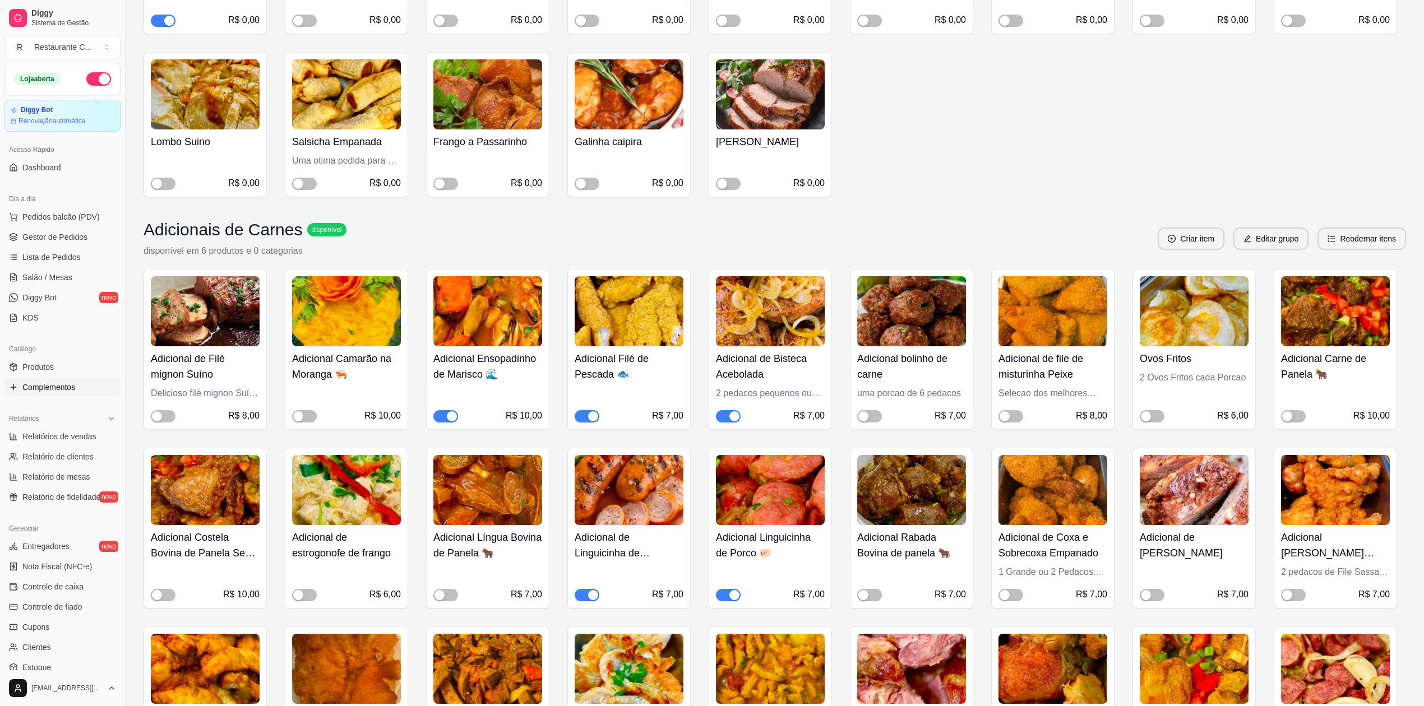
click at [725, 417] on span "button" at bounding box center [728, 416] width 25 height 12
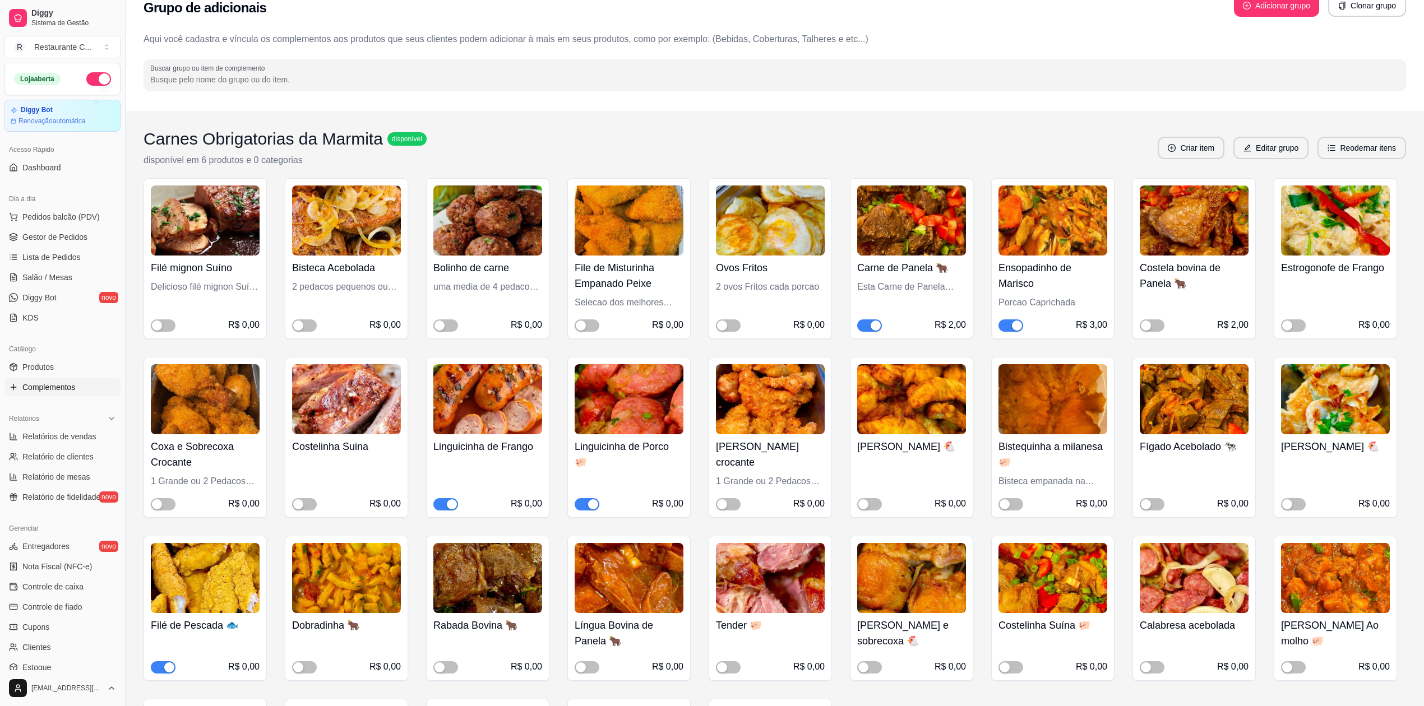
scroll to position [0, 0]
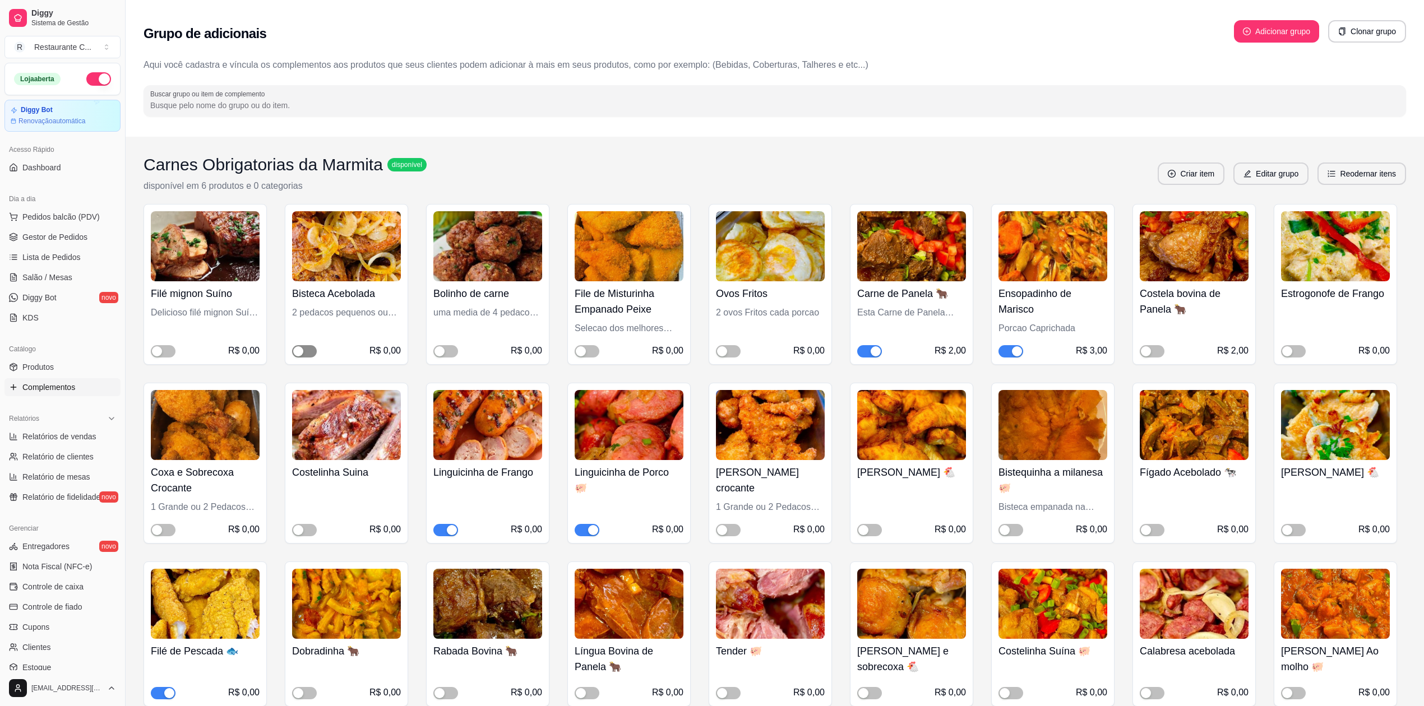
click at [303, 350] on div "button" at bounding box center [298, 351] width 10 height 10
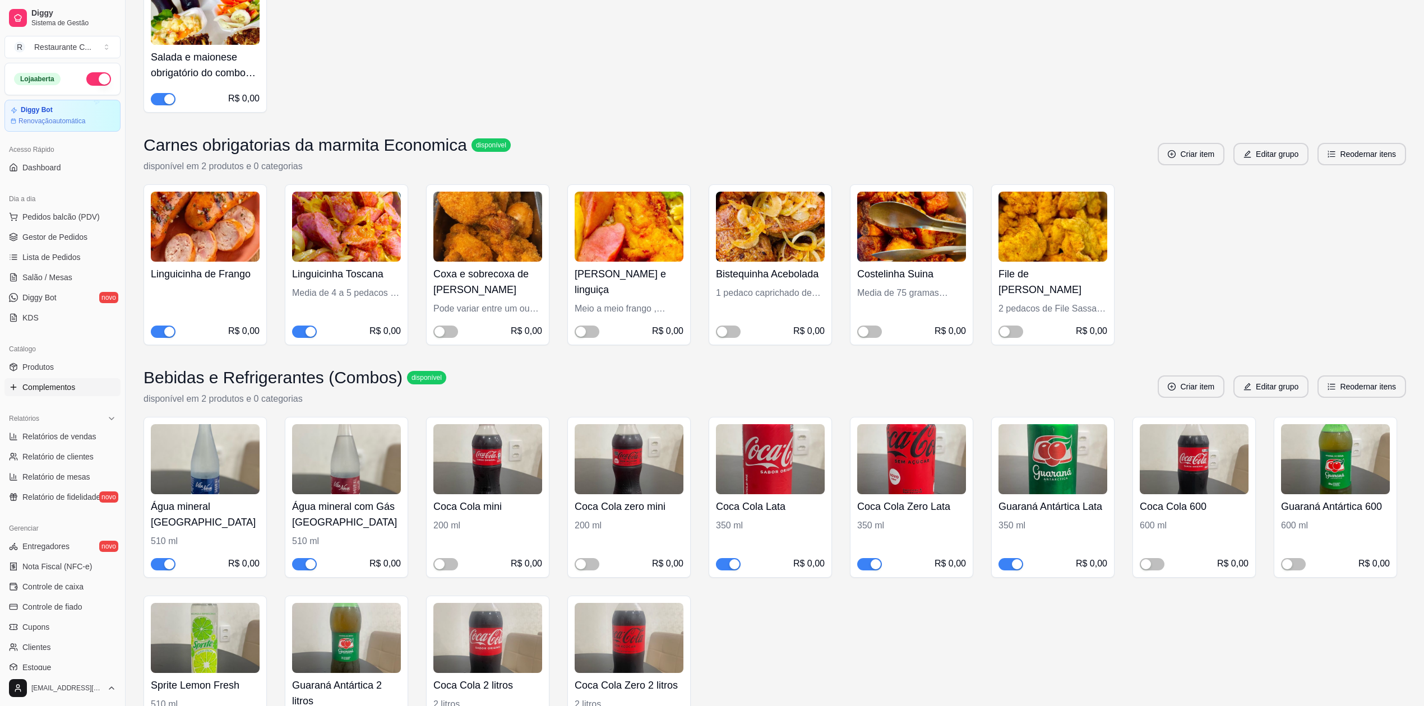
scroll to position [3663, 0]
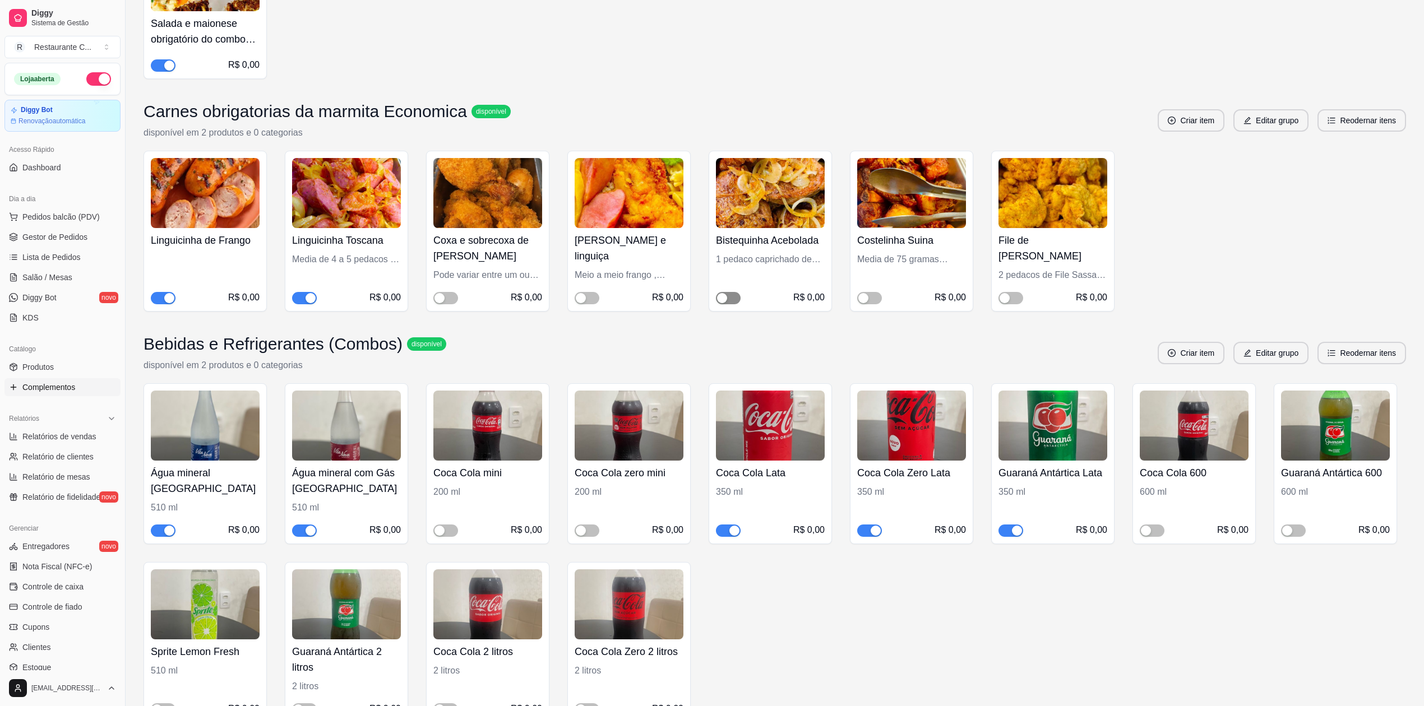
click at [729, 304] on button "button" at bounding box center [728, 298] width 25 height 12
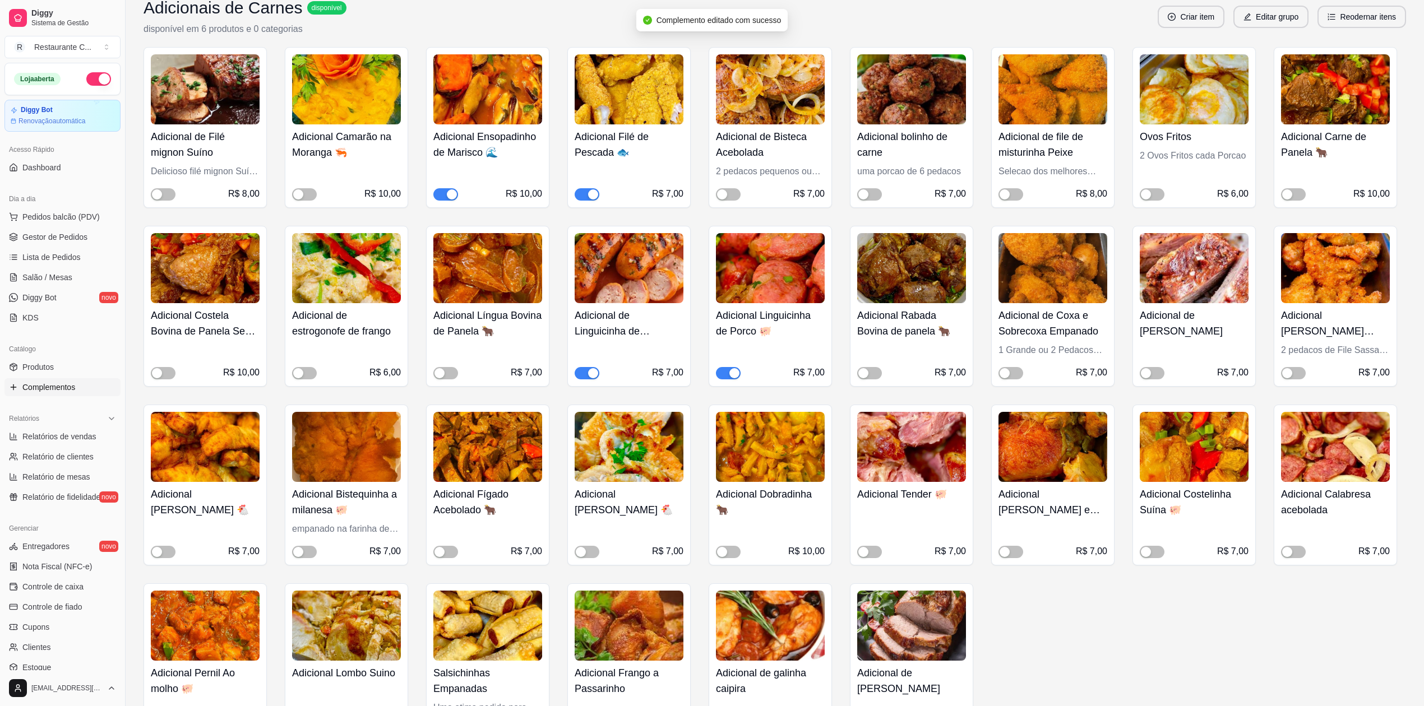
scroll to position [673, 0]
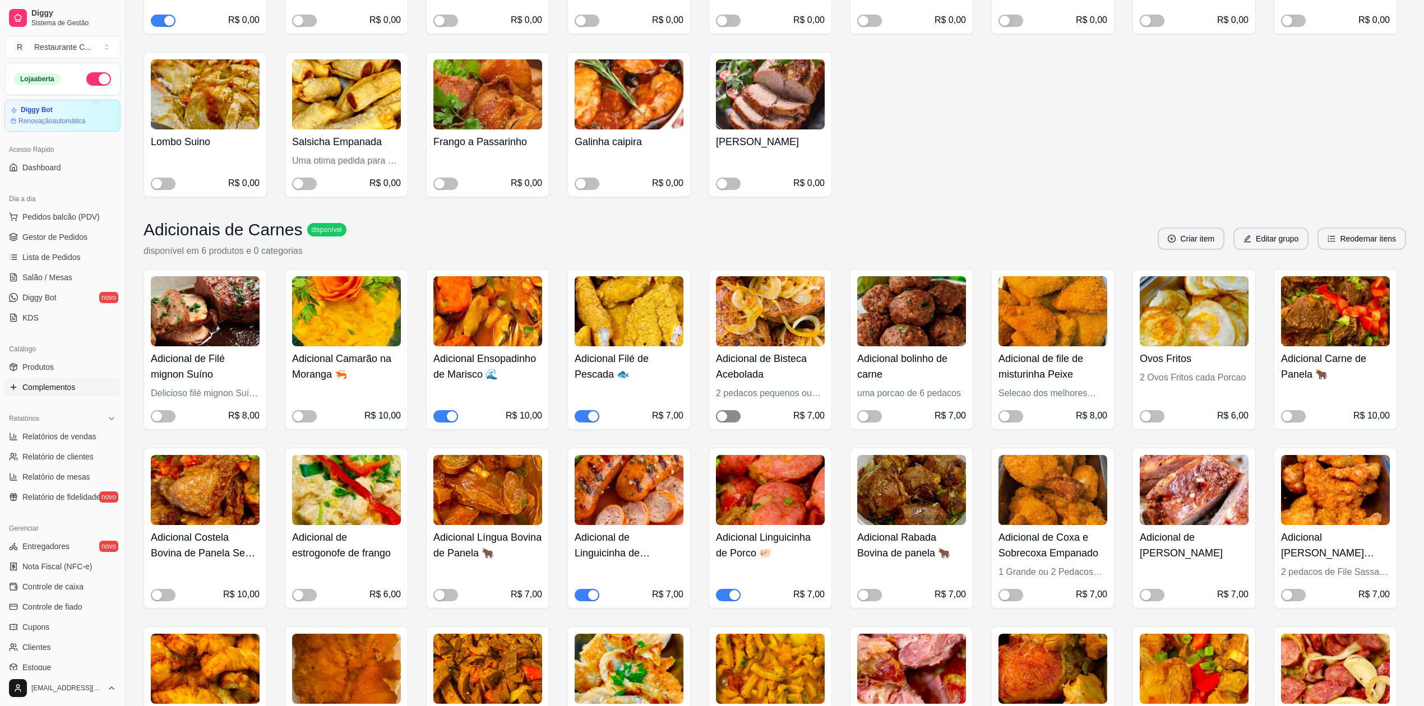
click at [723, 418] on div "button" at bounding box center [722, 417] width 10 height 10
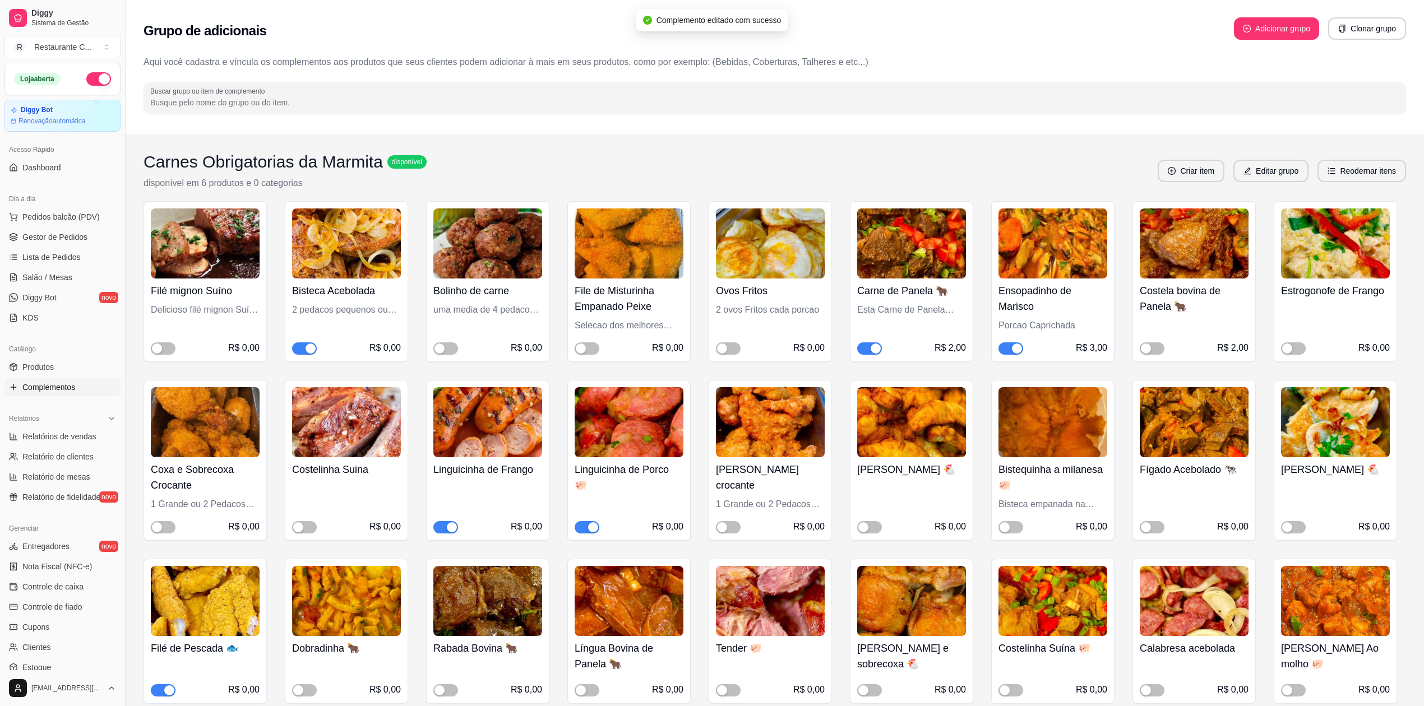
scroll to position [0, 0]
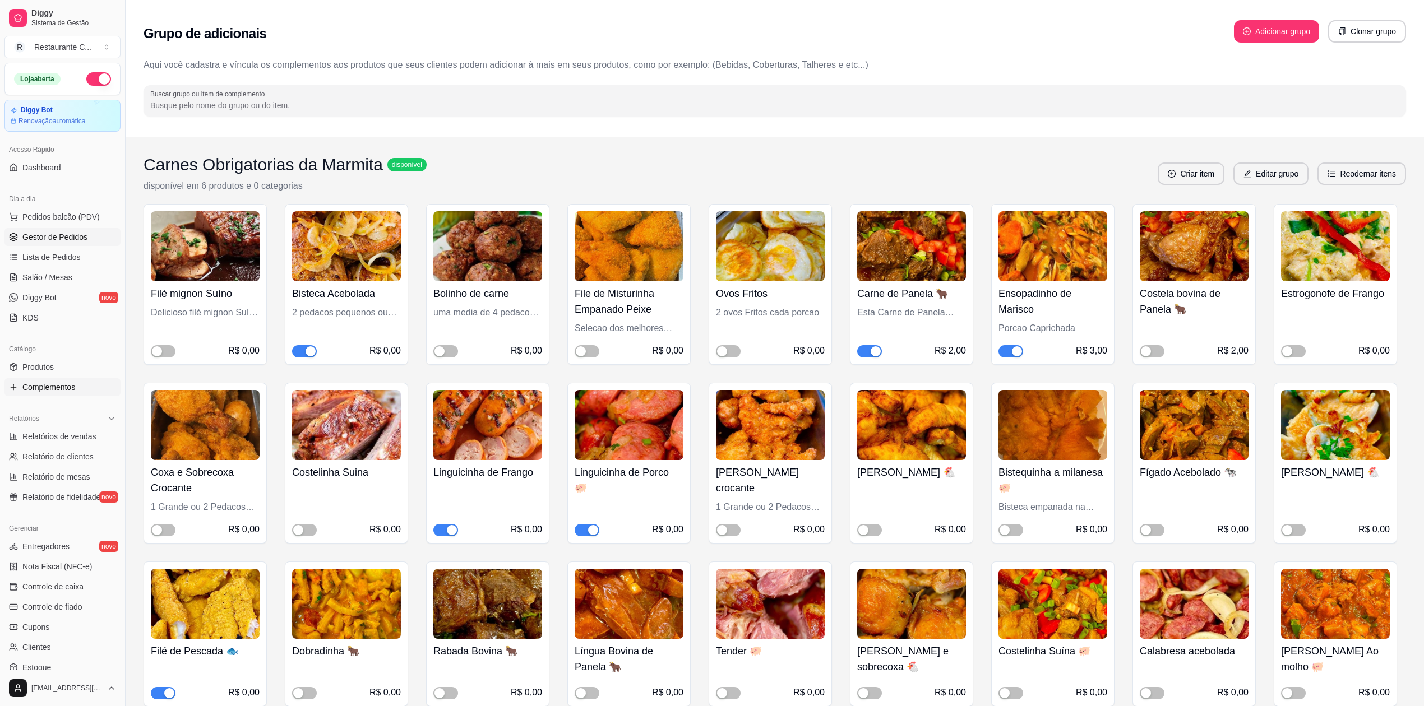
click at [52, 235] on span "Gestor de Pedidos" at bounding box center [54, 237] width 65 height 11
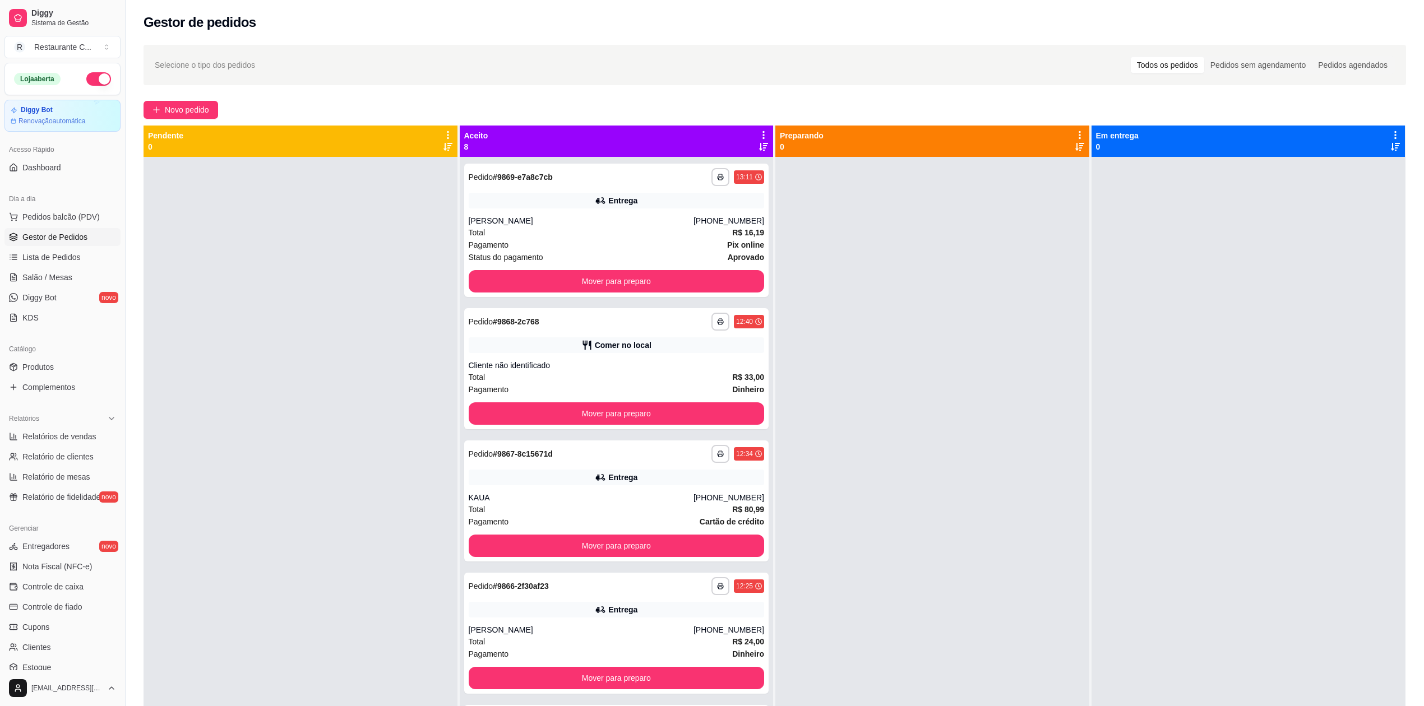
click at [762, 132] on icon at bounding box center [763, 135] width 2 height 8
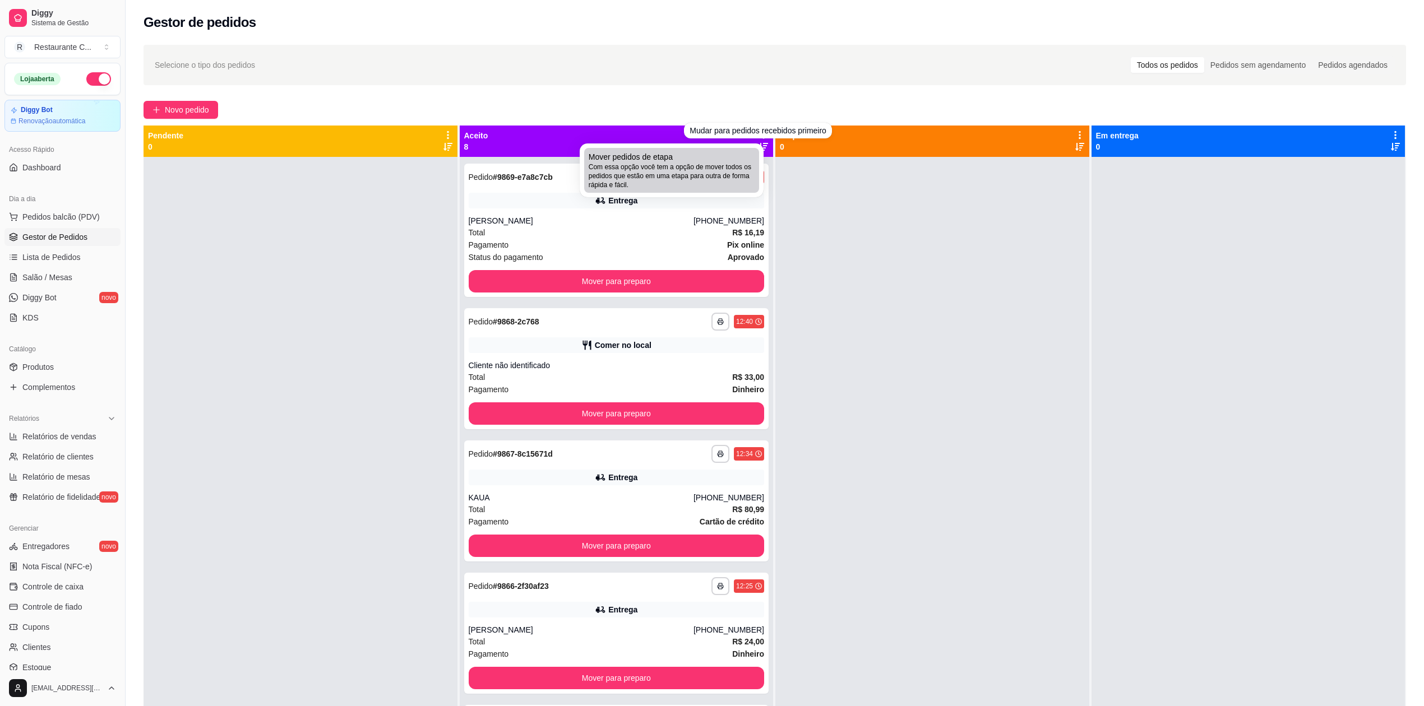
click at [697, 187] on span "Com essa opção você tem a opção de mover todos os pedidos que estão em uma etap…" at bounding box center [672, 176] width 166 height 27
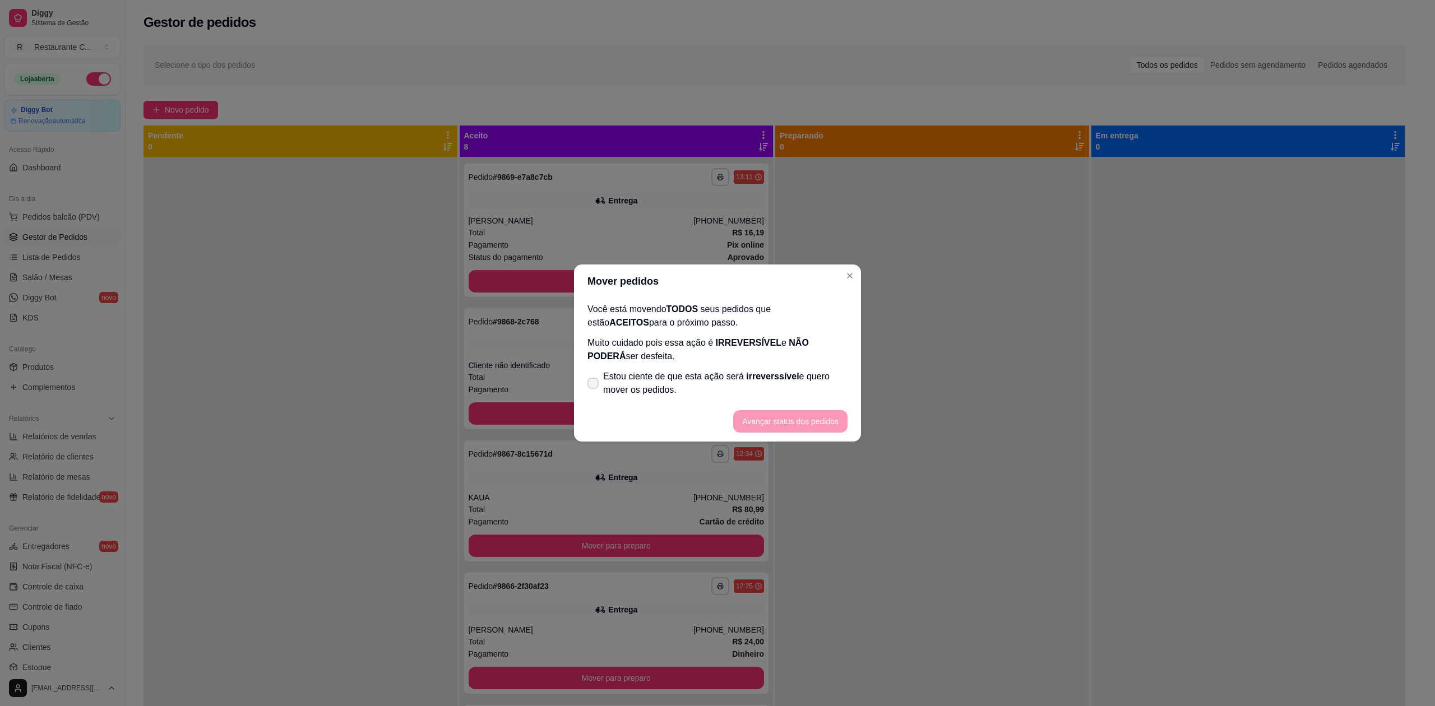
click at [612, 386] on span "Estou ciente de que esta ação será irreverssível e quero mover os pedidos." at bounding box center [725, 383] width 244 height 27
click at [594, 386] on input "Estou ciente de que esta ação será irreverssível e quero mover os pedidos." at bounding box center [590, 389] width 7 height 7
checkbox input "true"
click at [781, 424] on button "Avançar status dos pedidos" at bounding box center [790, 421] width 114 height 22
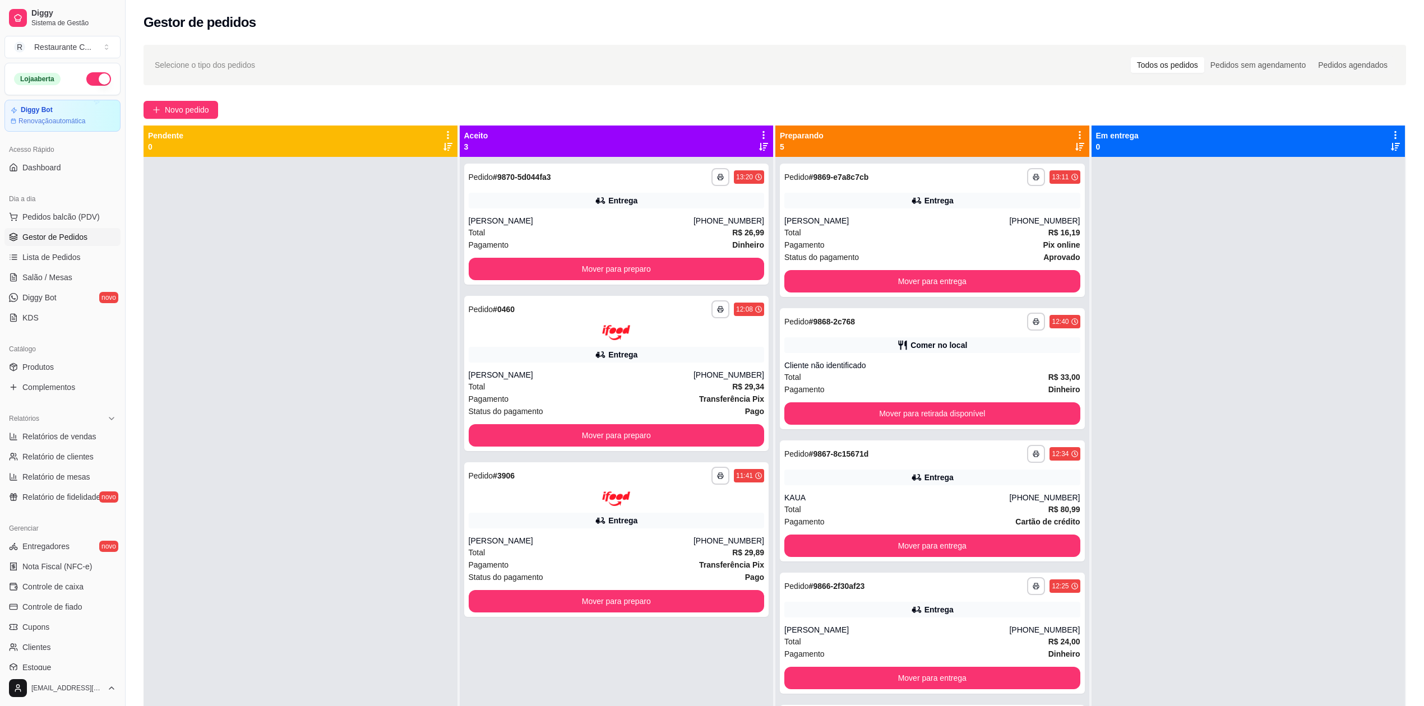
click at [1075, 135] on icon at bounding box center [1080, 135] width 10 height 10
click at [1030, 158] on div "Mover pedidos de etapa Com essa opção você tem a opção de mover todos os pedido…" at bounding box center [985, 170] width 166 height 38
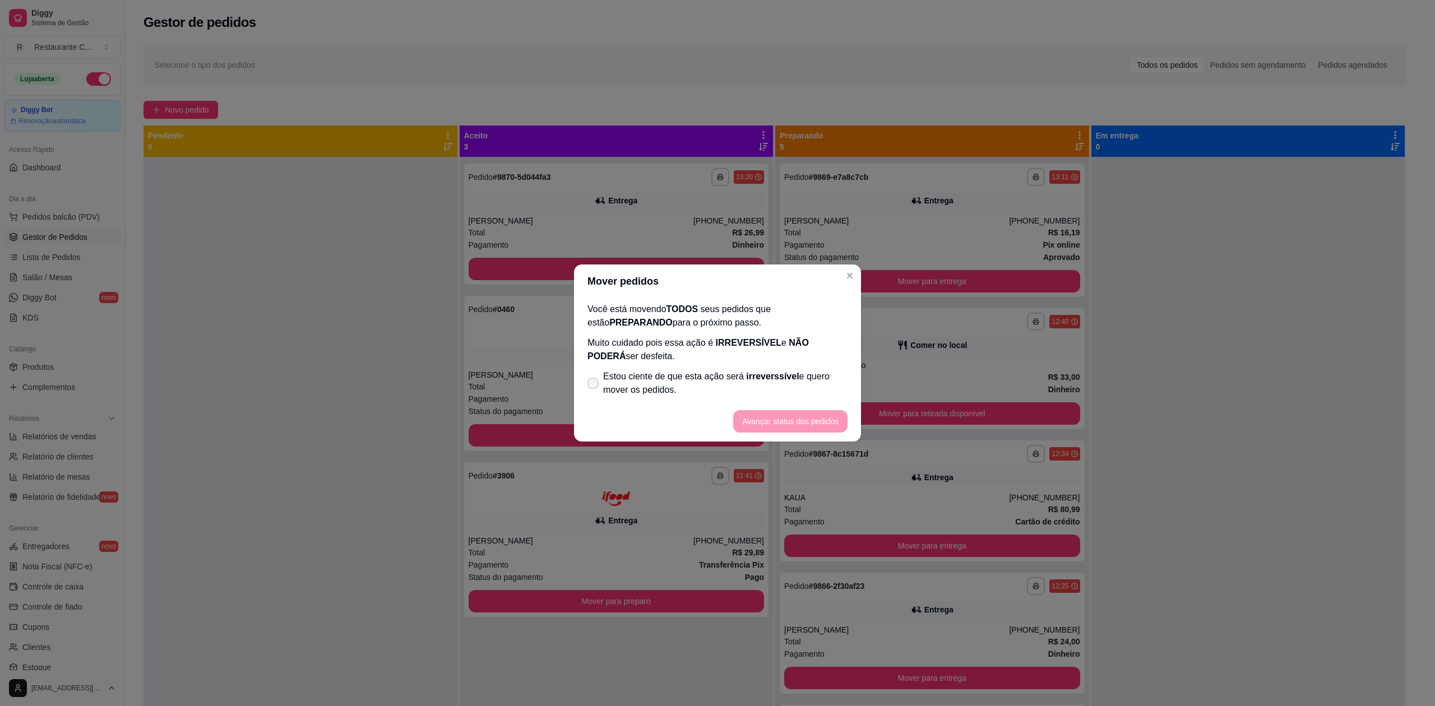
click at [668, 411] on footer "Avançar status dos pedidos" at bounding box center [717, 421] width 287 height 40
click at [693, 375] on span "Estou ciente de que esta ação será irreverssível e quero mover os pedidos." at bounding box center [725, 383] width 244 height 27
click at [594, 386] on input "Estou ciente de que esta ação será irreverssível e quero mover os pedidos." at bounding box center [590, 389] width 7 height 7
checkbox input "true"
click at [776, 414] on button "Avançar status dos pedidos" at bounding box center [790, 422] width 111 height 22
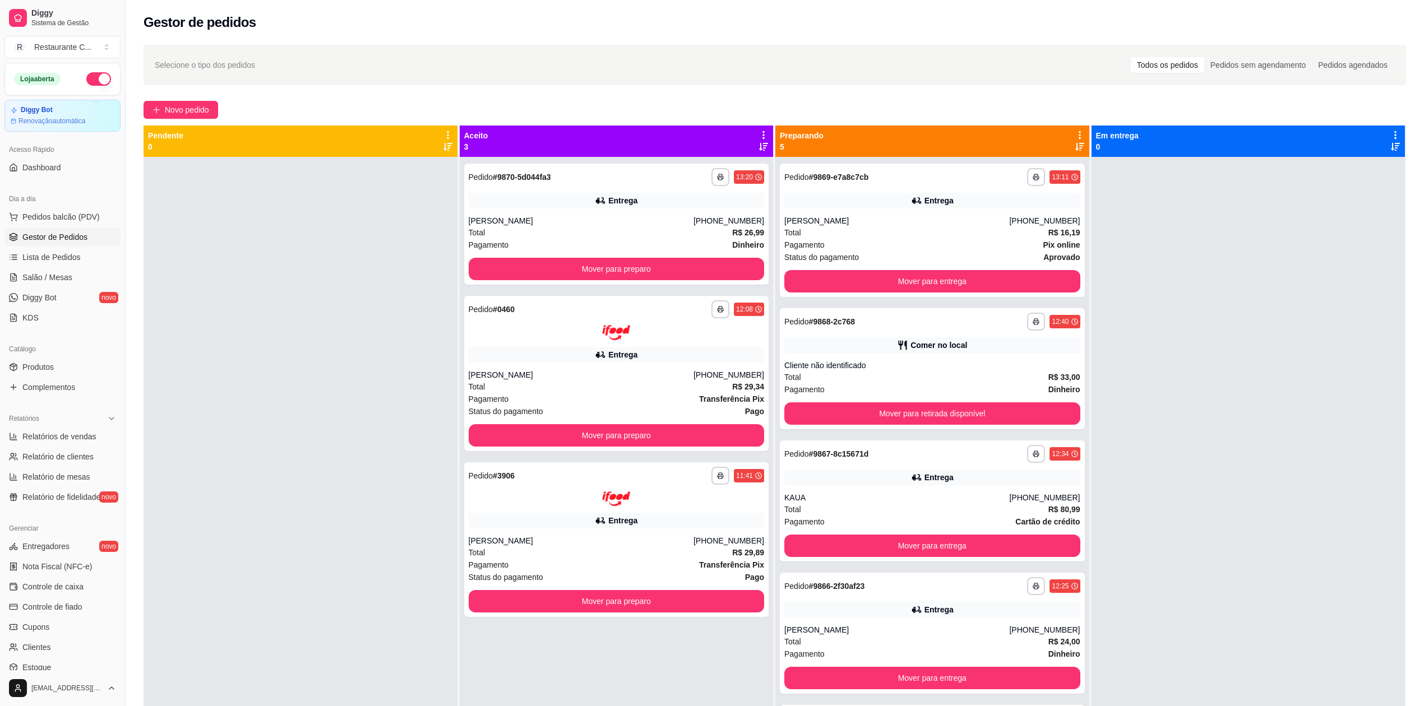
click at [1075, 133] on icon at bounding box center [1080, 135] width 10 height 10
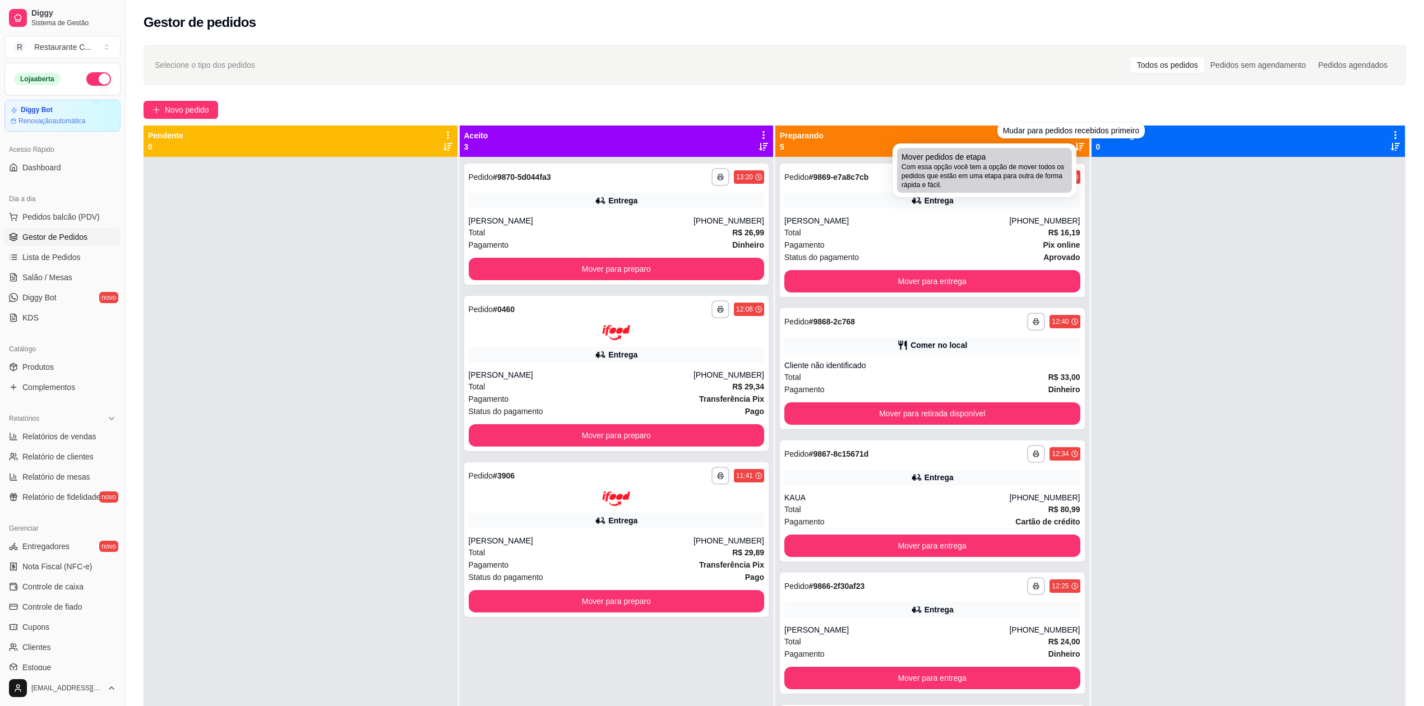
click at [1011, 169] on span "Com essa opção você tem a opção de mover todos os pedidos que estão em uma etap…" at bounding box center [985, 176] width 166 height 27
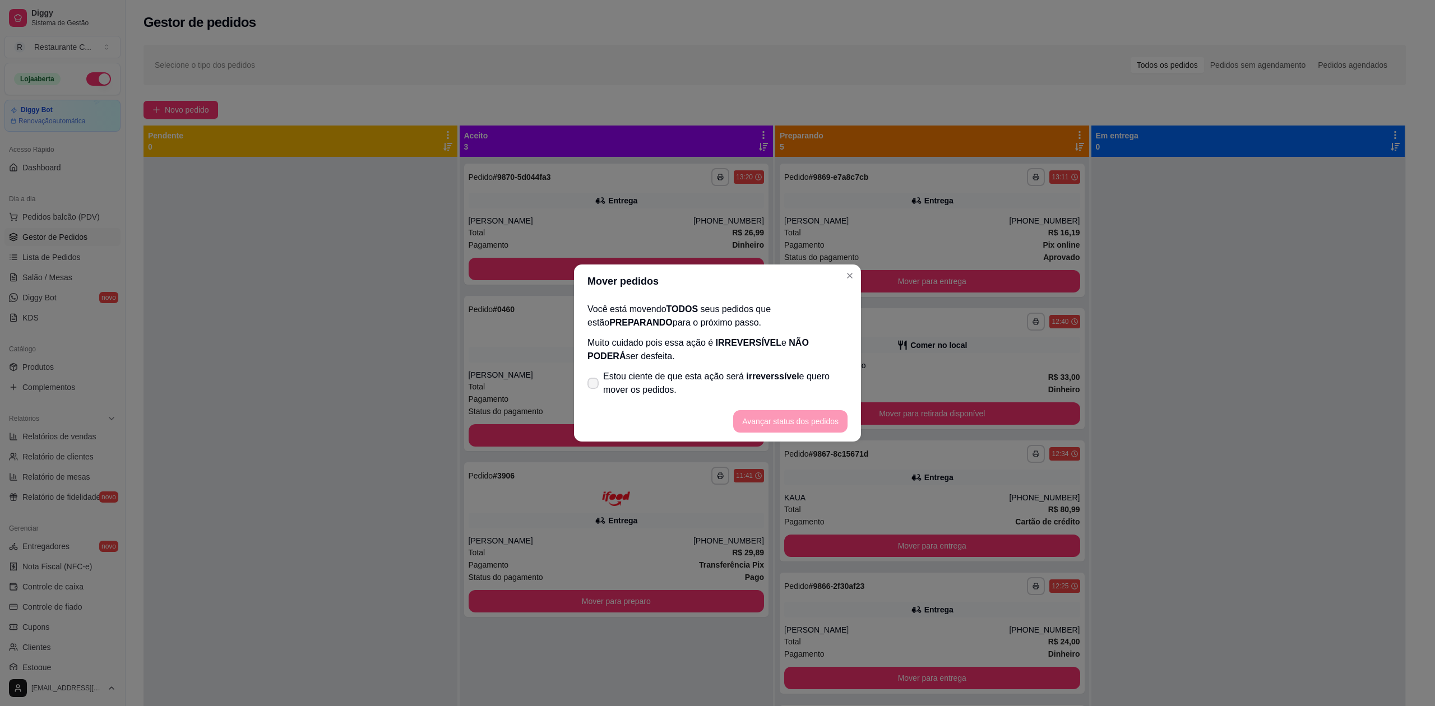
click at [660, 397] on label "Estou ciente de que esta ação será irreverssível e quero mover os pedidos." at bounding box center [717, 384] width 269 height 36
click at [594, 393] on input "Estou ciente de que esta ação será irreverssível e quero mover os pedidos." at bounding box center [590, 389] width 7 height 7
checkbox input "true"
click at [804, 422] on button "Avançar status dos pedidos" at bounding box center [790, 422] width 111 height 22
